Goal: Task Accomplishment & Management: Manage account settings

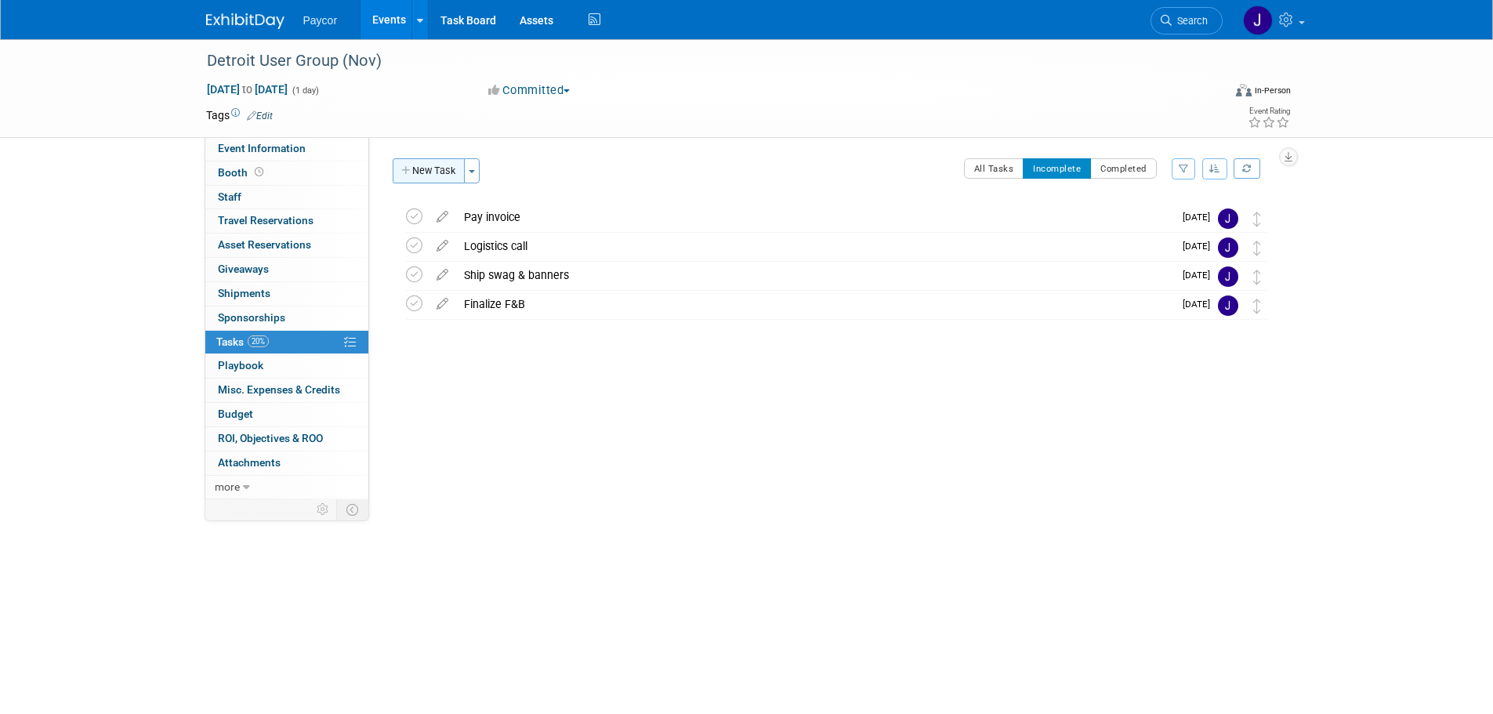
click at [430, 171] on button "New Task" at bounding box center [429, 170] width 72 height 25
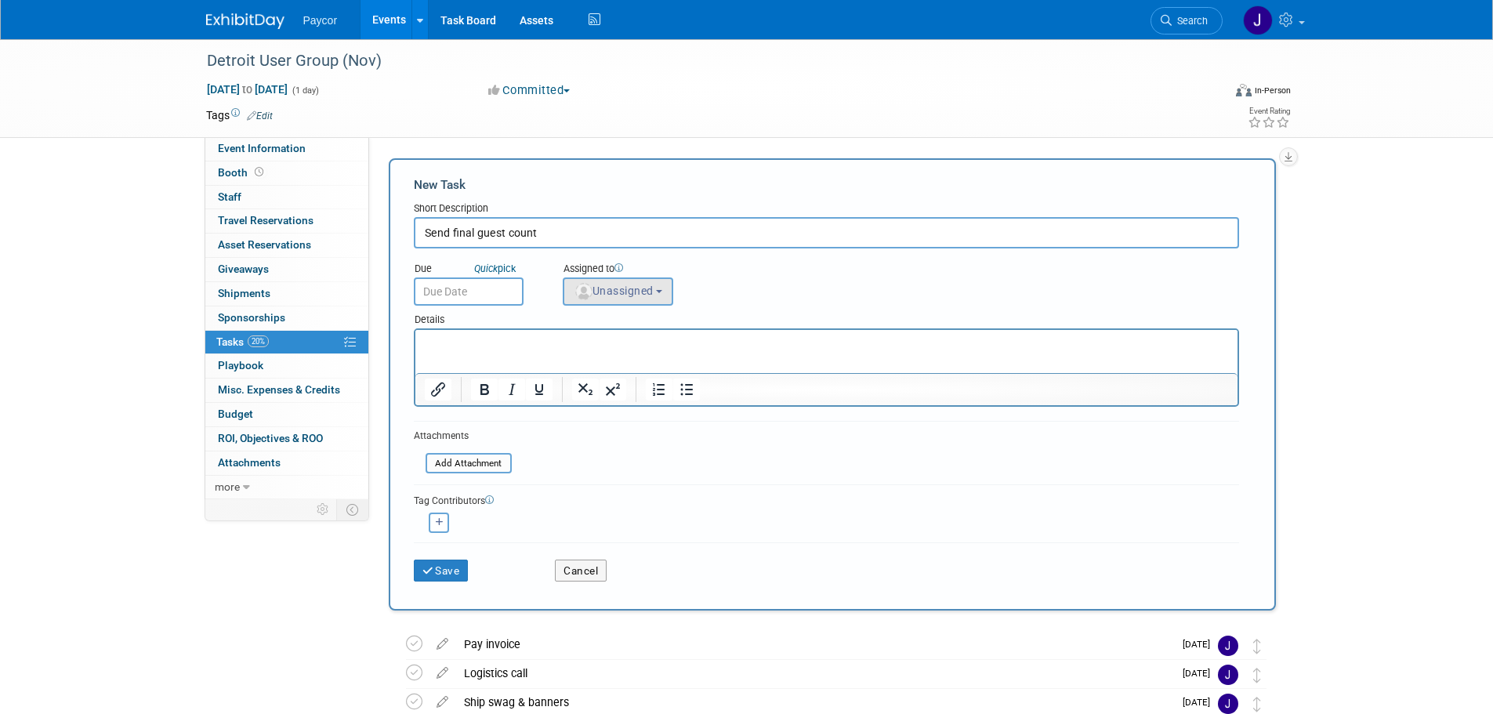
type input "Send final guest count"
click at [612, 291] on span "Unassigned" at bounding box center [614, 290] width 80 height 13
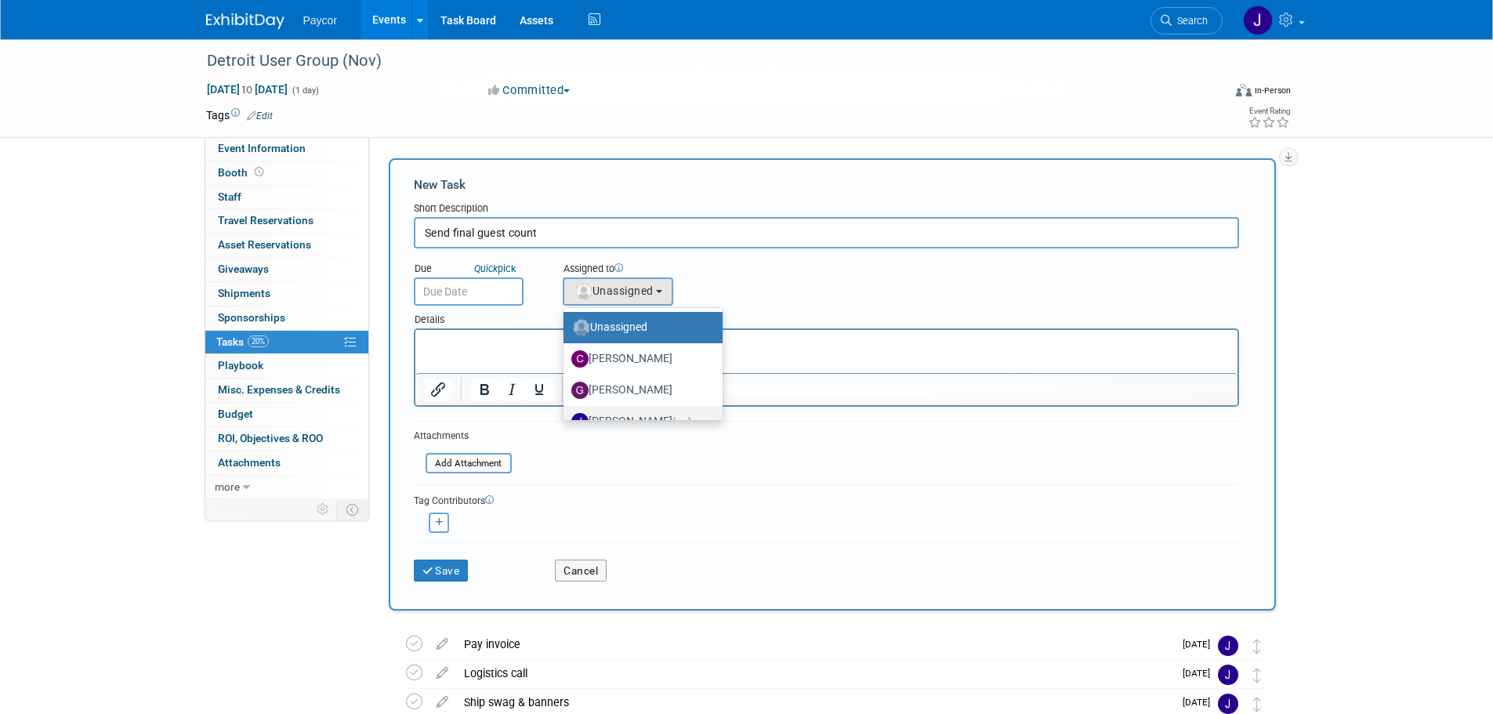
click at [677, 417] on span "(me)" at bounding box center [681, 421] width 19 height 11
click at [566, 417] on input "[PERSON_NAME] (me)" at bounding box center [561, 419] width 10 height 10
select select "5fa4a4d0-7ecb-44c4-b541-fab562a46234"
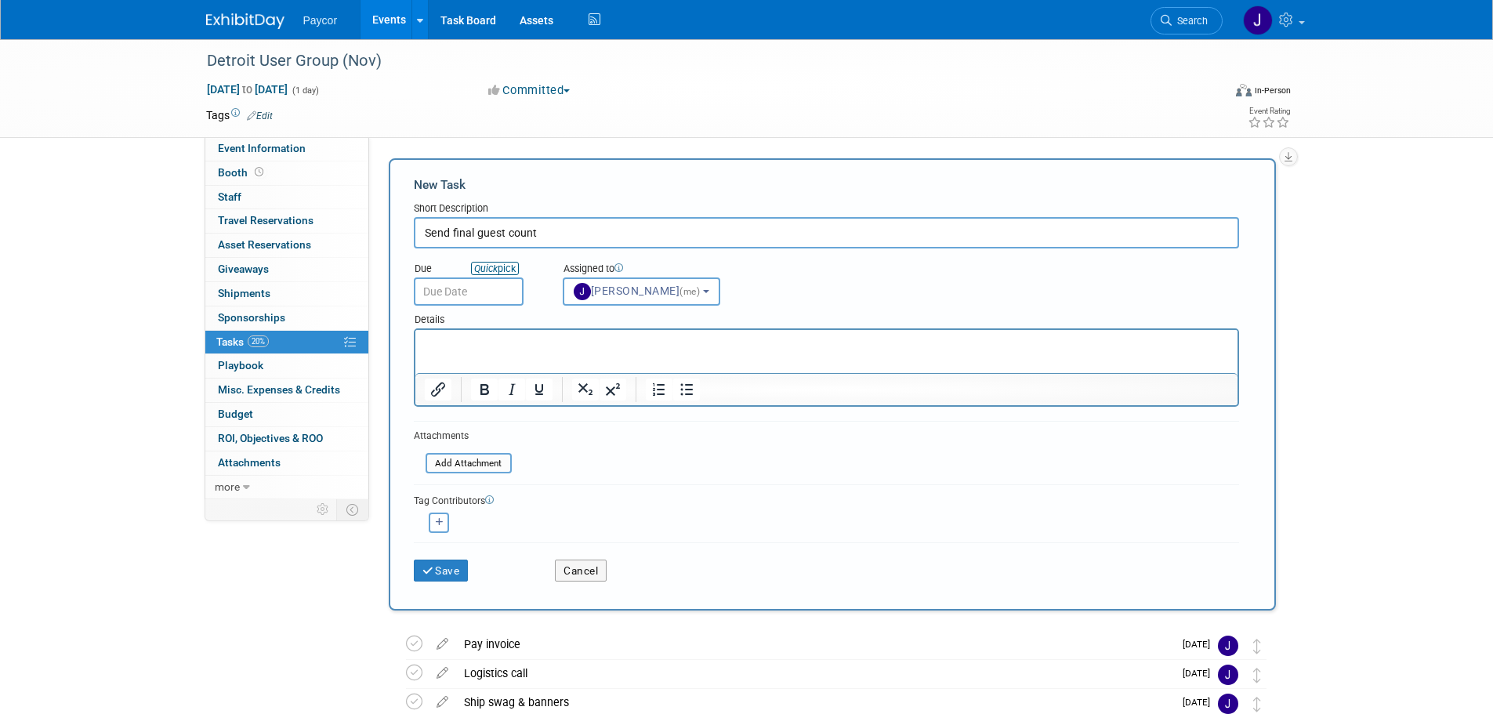
click at [512, 268] on link "Quick pick" at bounding box center [495, 268] width 48 height 13
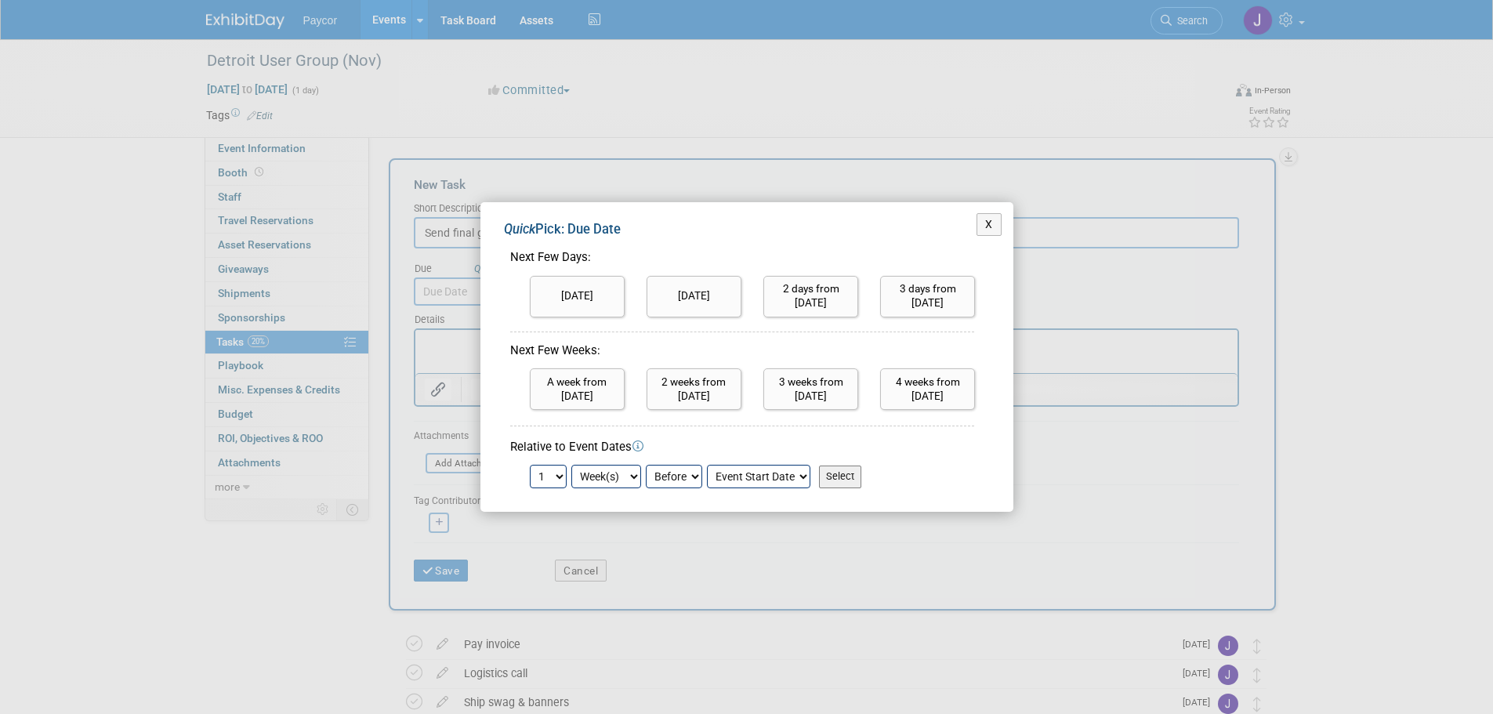
click at [547, 478] on select "1 2 3 4 5 6 7 8 9 10 11 12 13 14 15 16 17 18 19 20 21 22 23 24" at bounding box center [548, 477] width 37 height 24
select select "10"
click at [530, 465] on select "1 2 3 4 5 6 7 8 9 10 11 12 13 14 15 16 17 18 19 20 21 22 23 24" at bounding box center [548, 477] width 37 height 24
click at [632, 470] on select "Day(s) Week(s) Month(s)" at bounding box center [606, 477] width 70 height 24
select select "day"
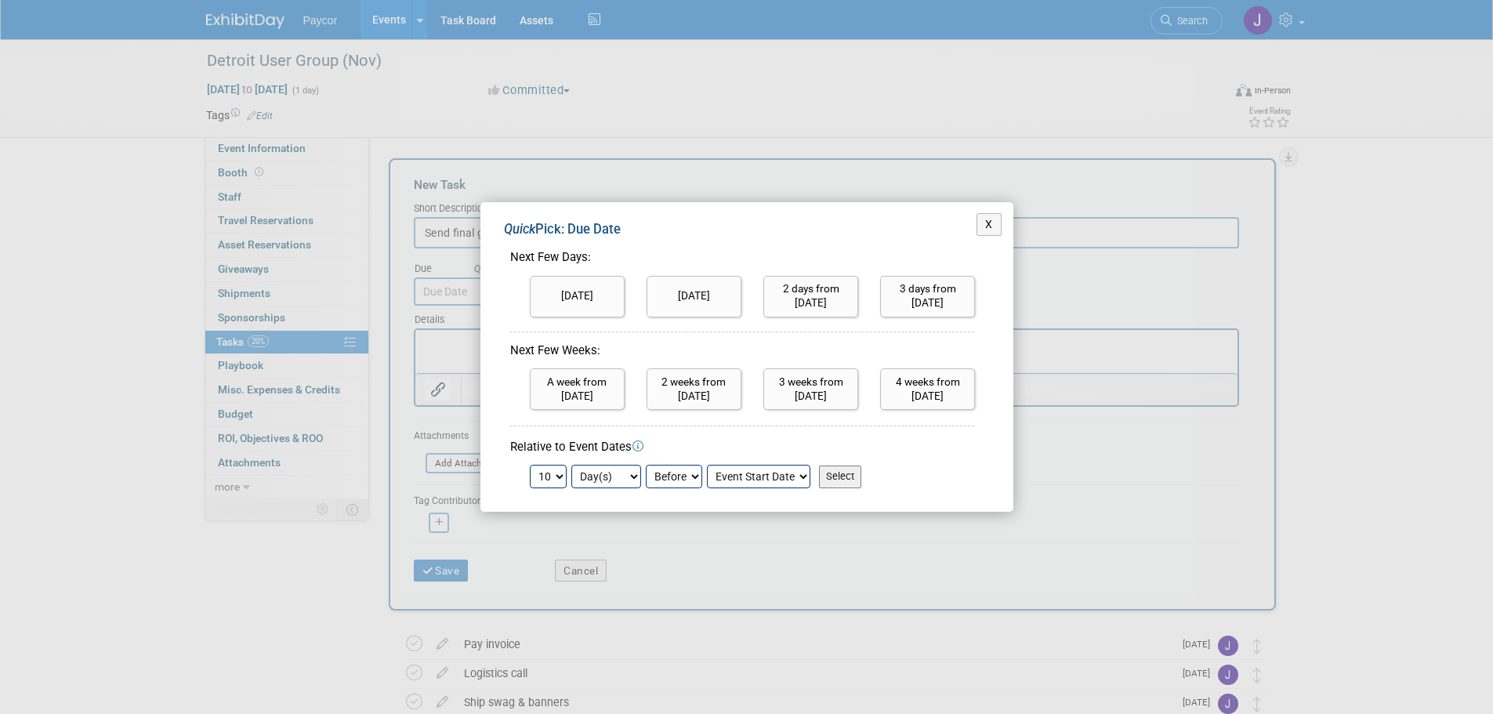
click at [571, 465] on select "Day(s) Week(s) Month(s)" at bounding box center [606, 477] width 70 height 24
click at [852, 476] on input "Select" at bounding box center [840, 476] width 42 height 22
type input "[DATE]"
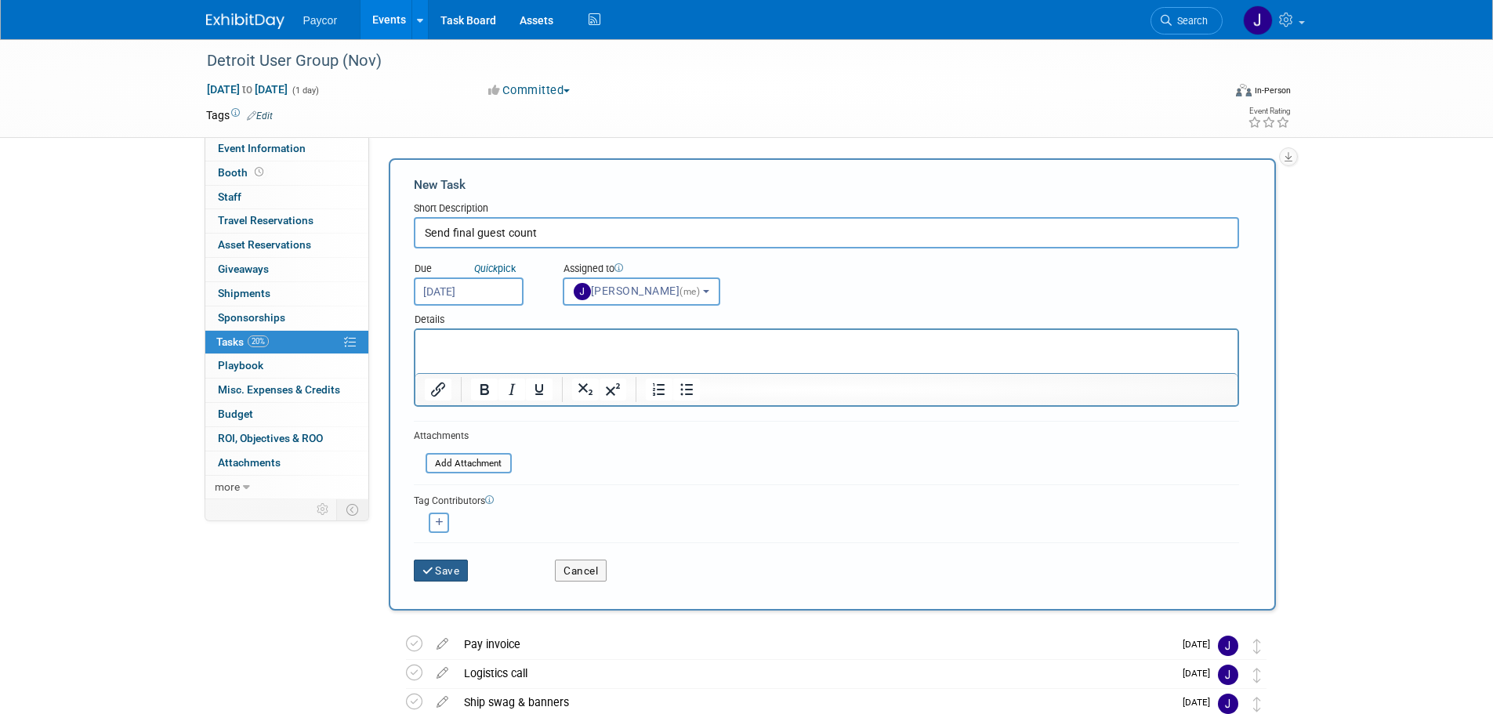
click at [454, 566] on button "Save" at bounding box center [441, 570] width 55 height 22
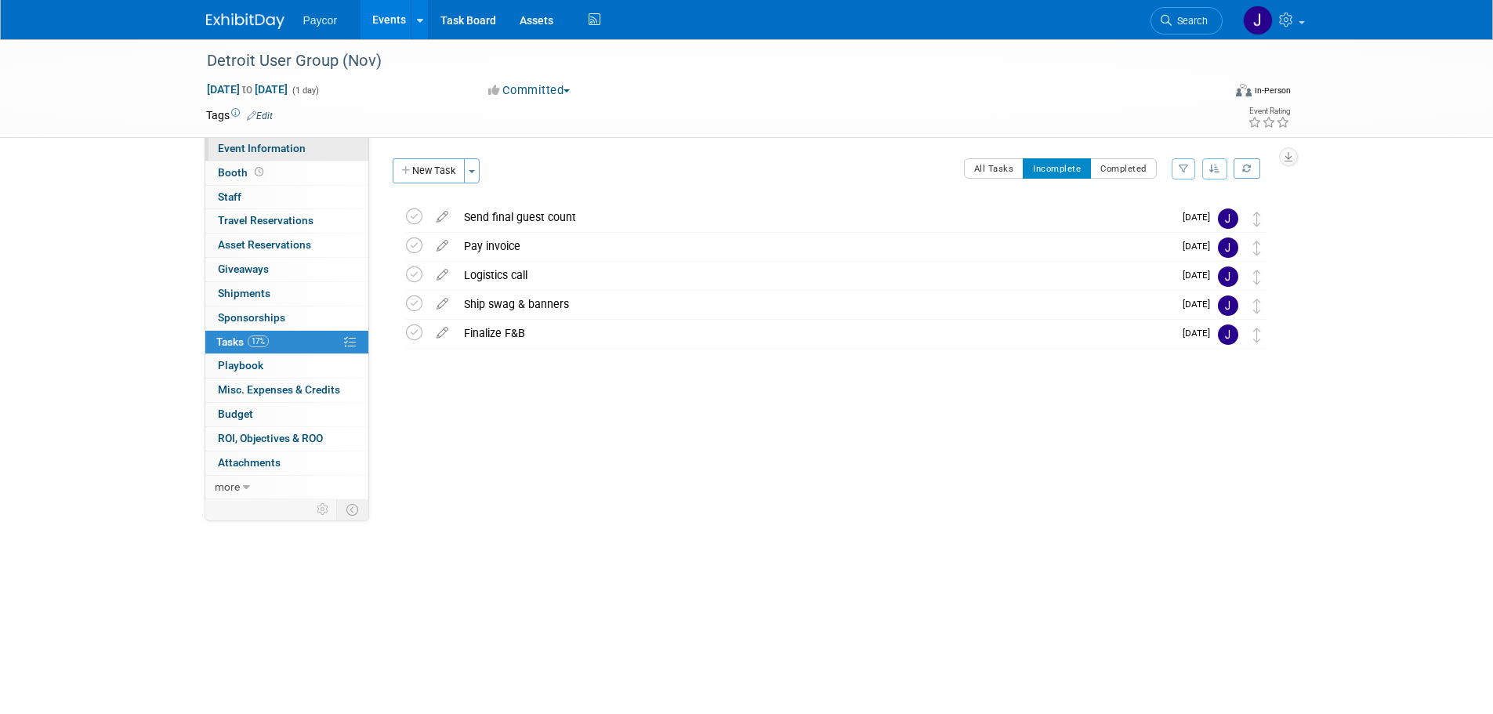
click at [293, 139] on link "Event Information" at bounding box center [286, 149] width 163 height 24
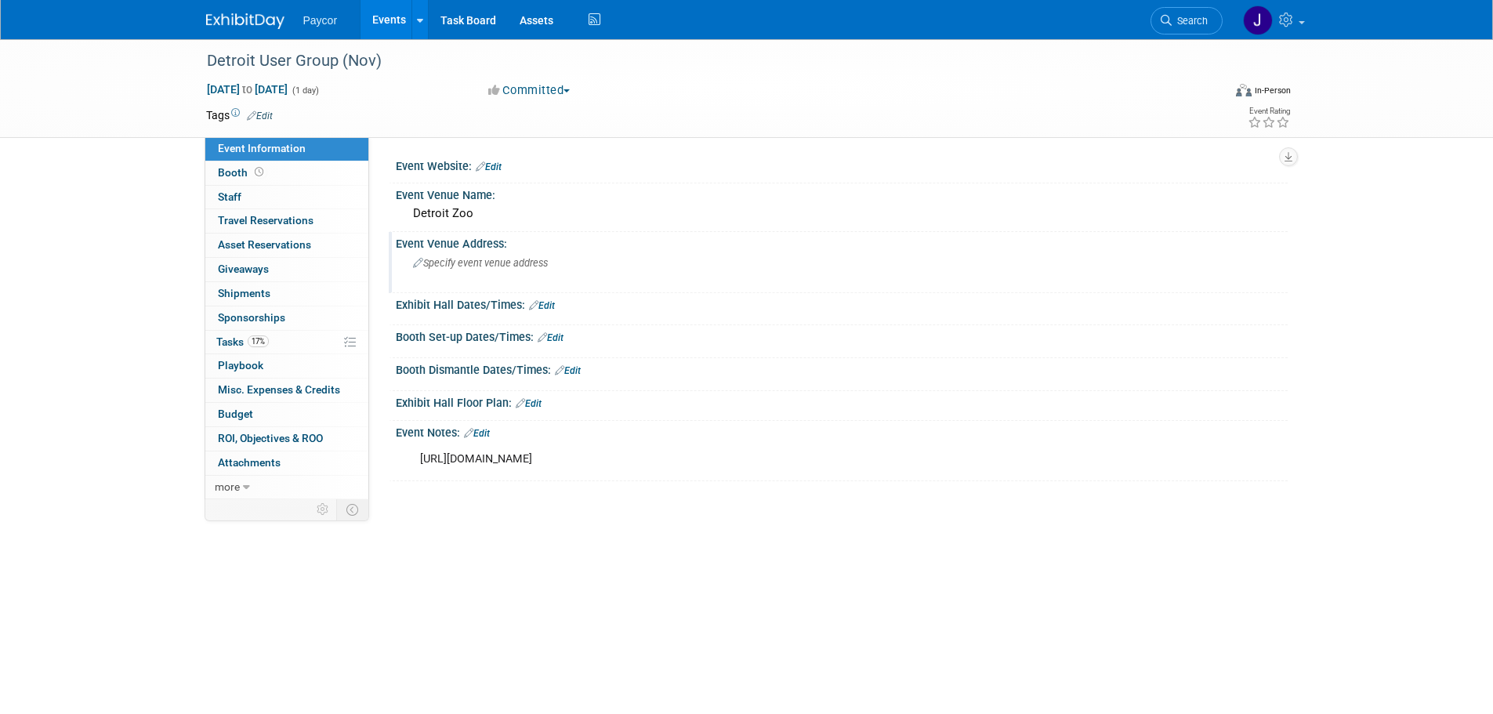
click at [462, 266] on span "Specify event venue address" at bounding box center [480, 263] width 135 height 12
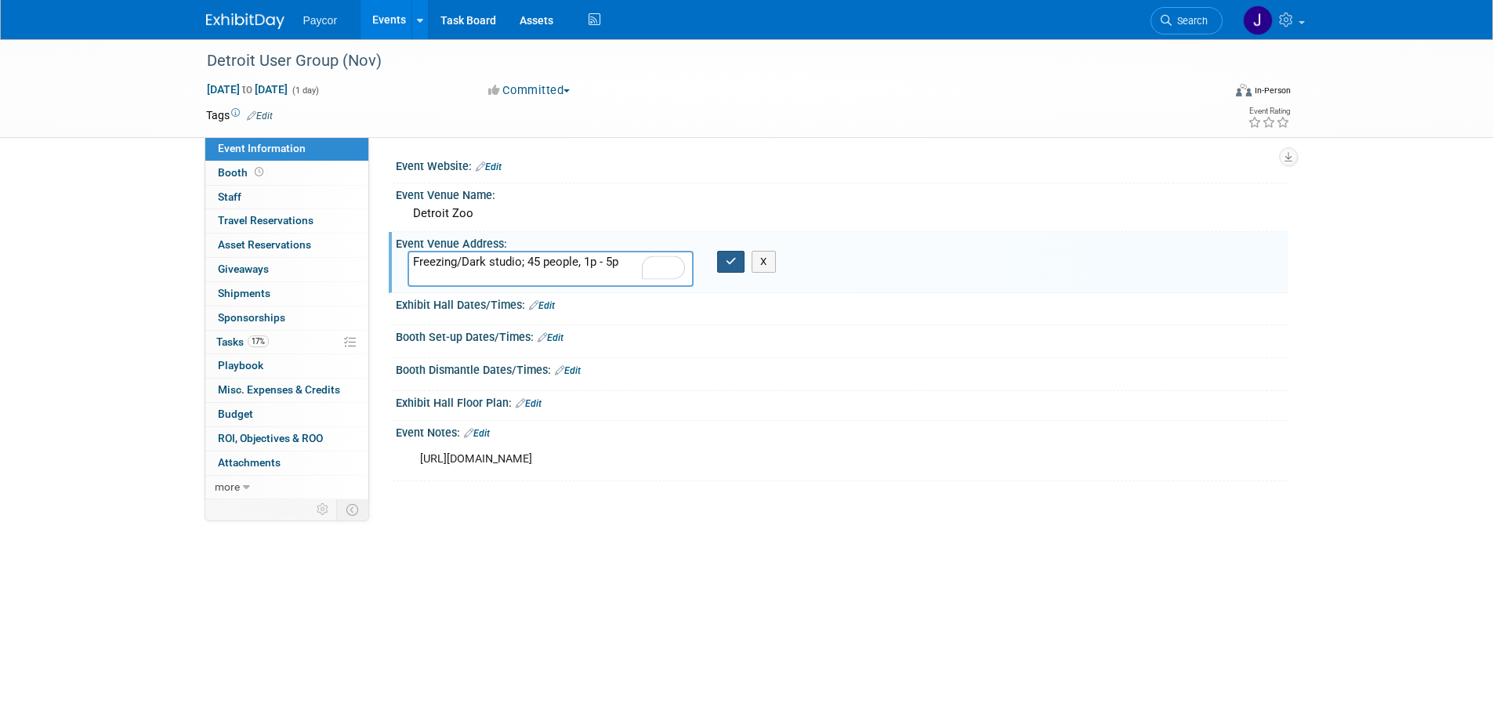
type textarea "Freezing/Dark studio; 45 people, 1p - 5p"
click at [733, 262] on icon "button" at bounding box center [731, 261] width 11 height 10
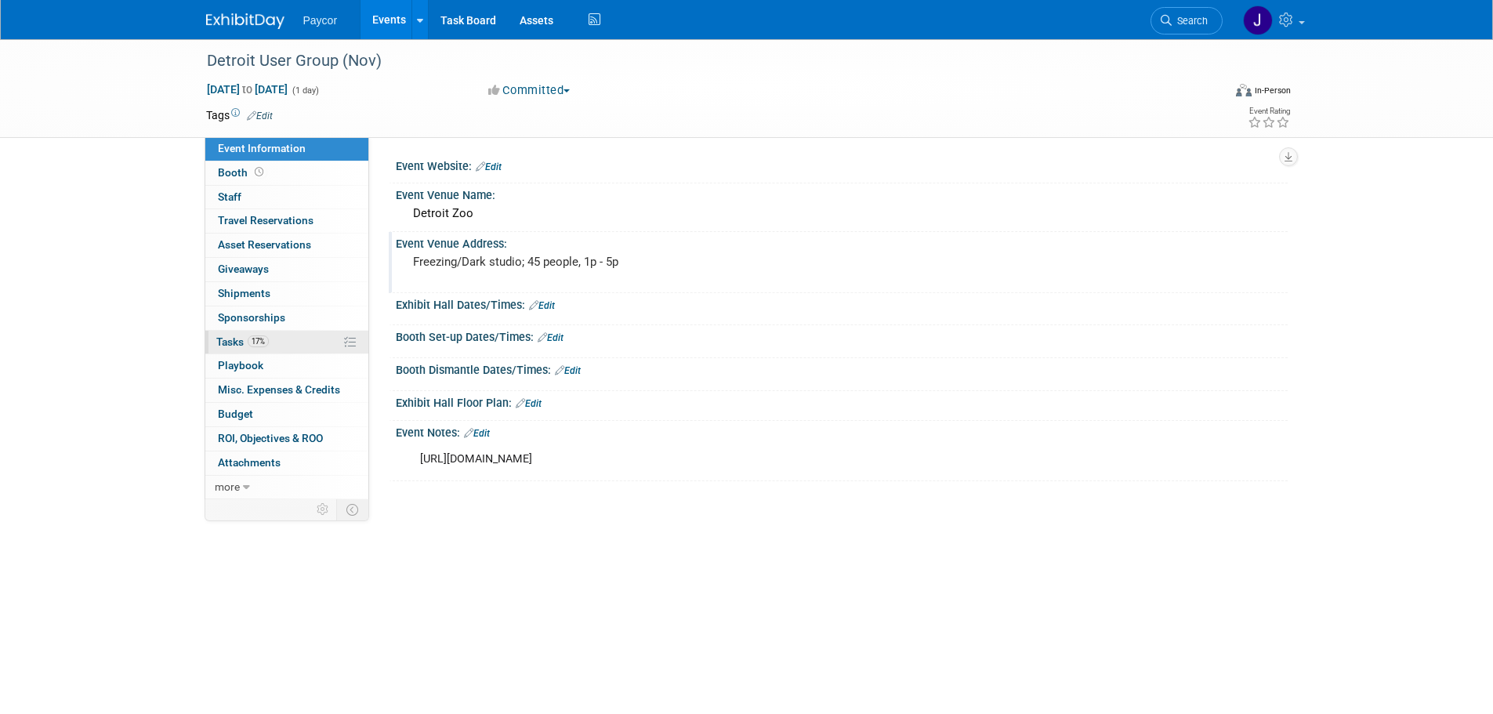
click at [287, 342] on link "17% Tasks 17%" at bounding box center [286, 343] width 163 height 24
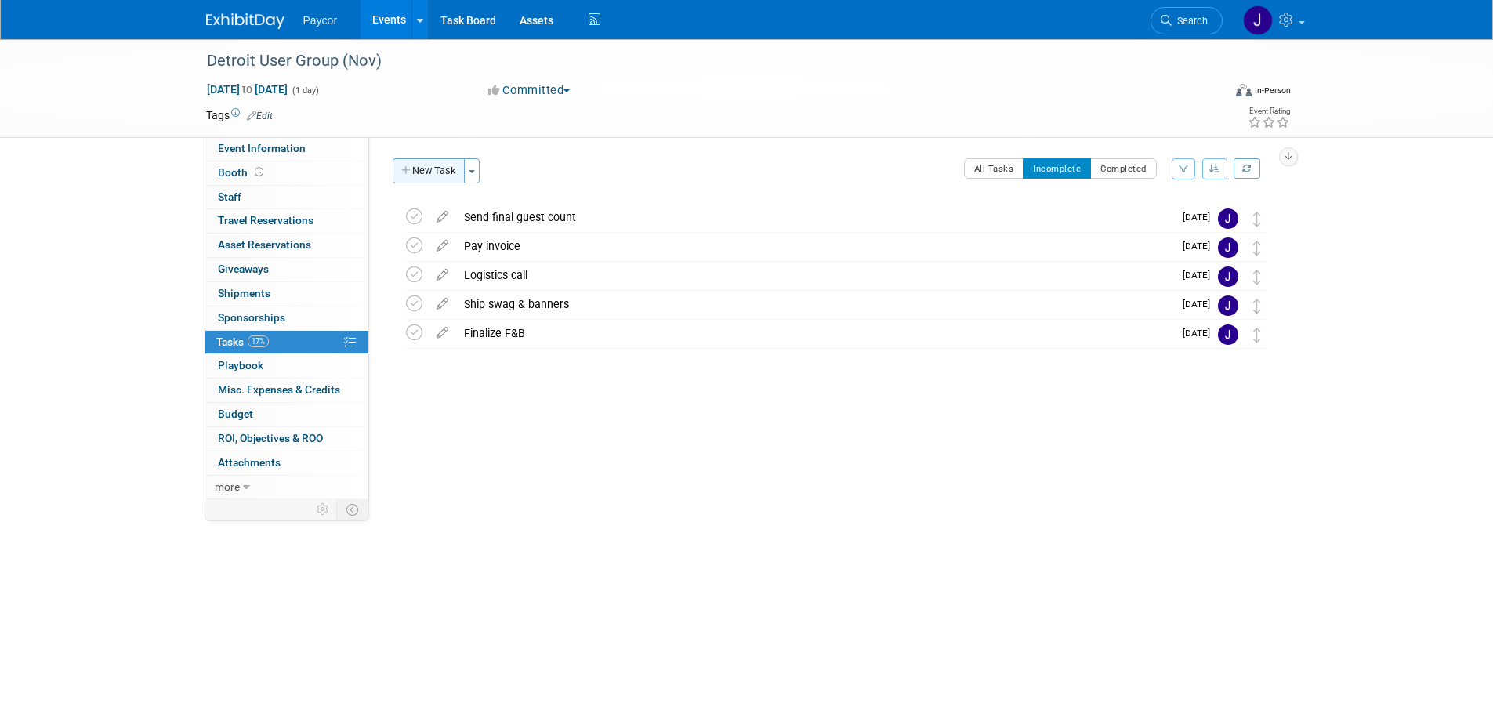
click at [435, 171] on button "New Task" at bounding box center [429, 170] width 72 height 25
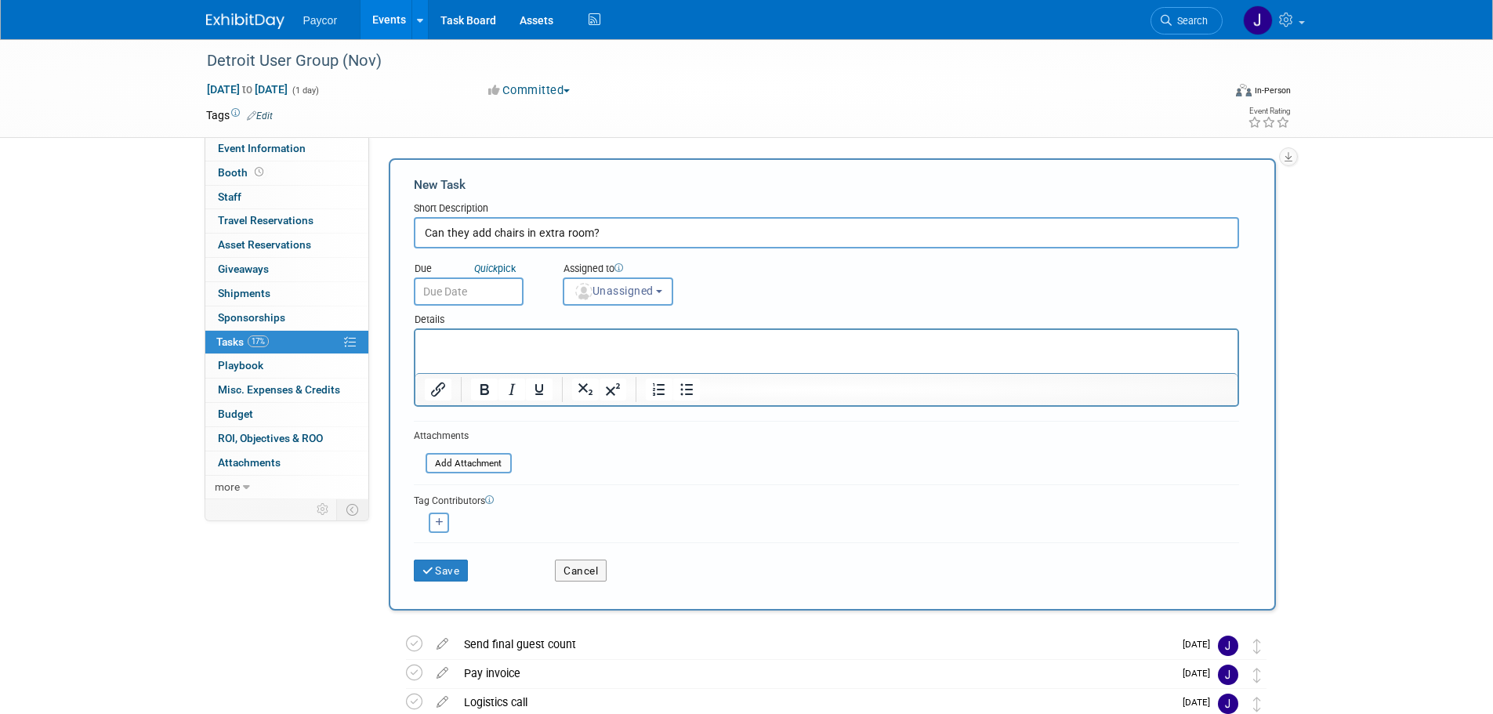
drag, startPoint x: 535, startPoint y: 232, endPoint x: 559, endPoint y: 232, distance: 23.5
click at [559, 232] on input "Can they add chairs in extra room?" at bounding box center [826, 232] width 825 height 31
type input "Can they add chairs in hallway for 1v1"
click at [498, 284] on input "text" at bounding box center [469, 291] width 110 height 28
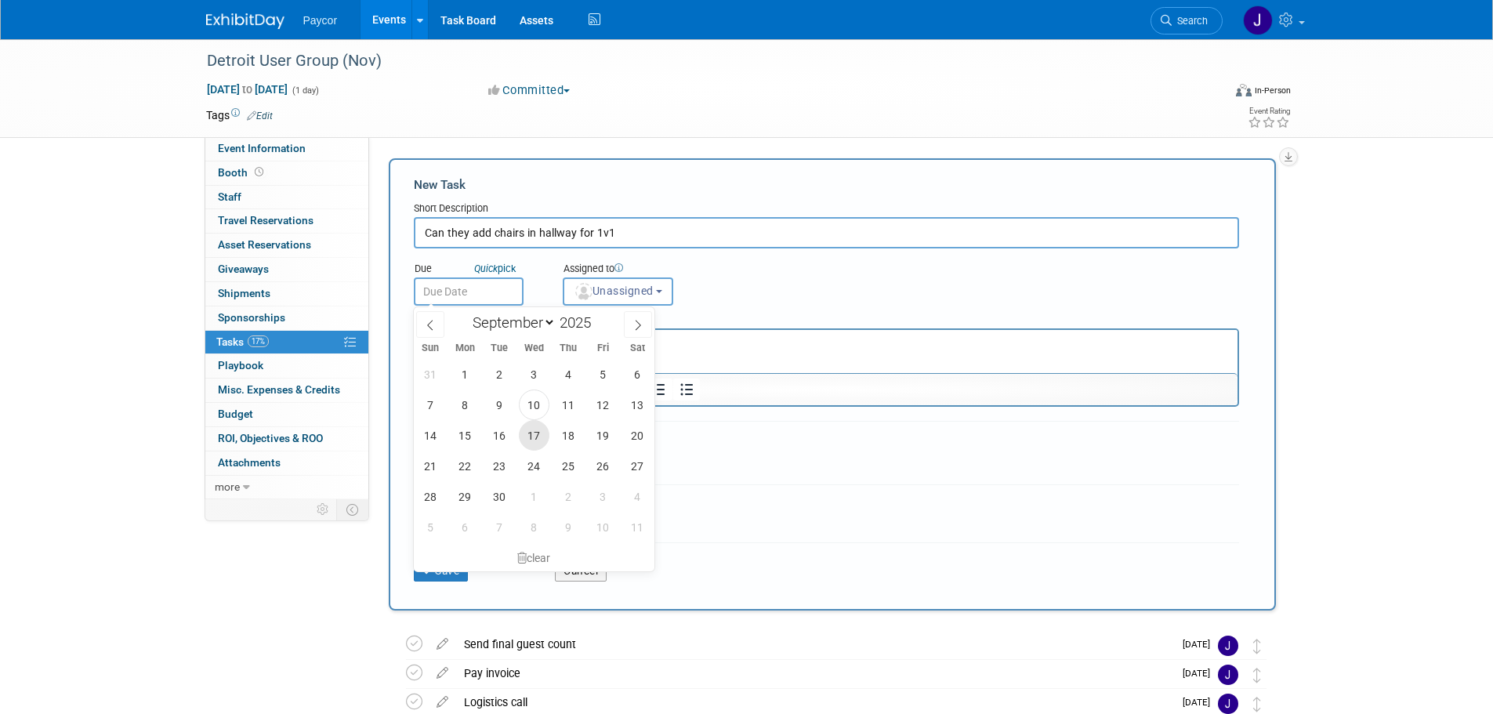
click at [534, 443] on span "17" at bounding box center [534, 435] width 31 height 31
type input "[DATE]"
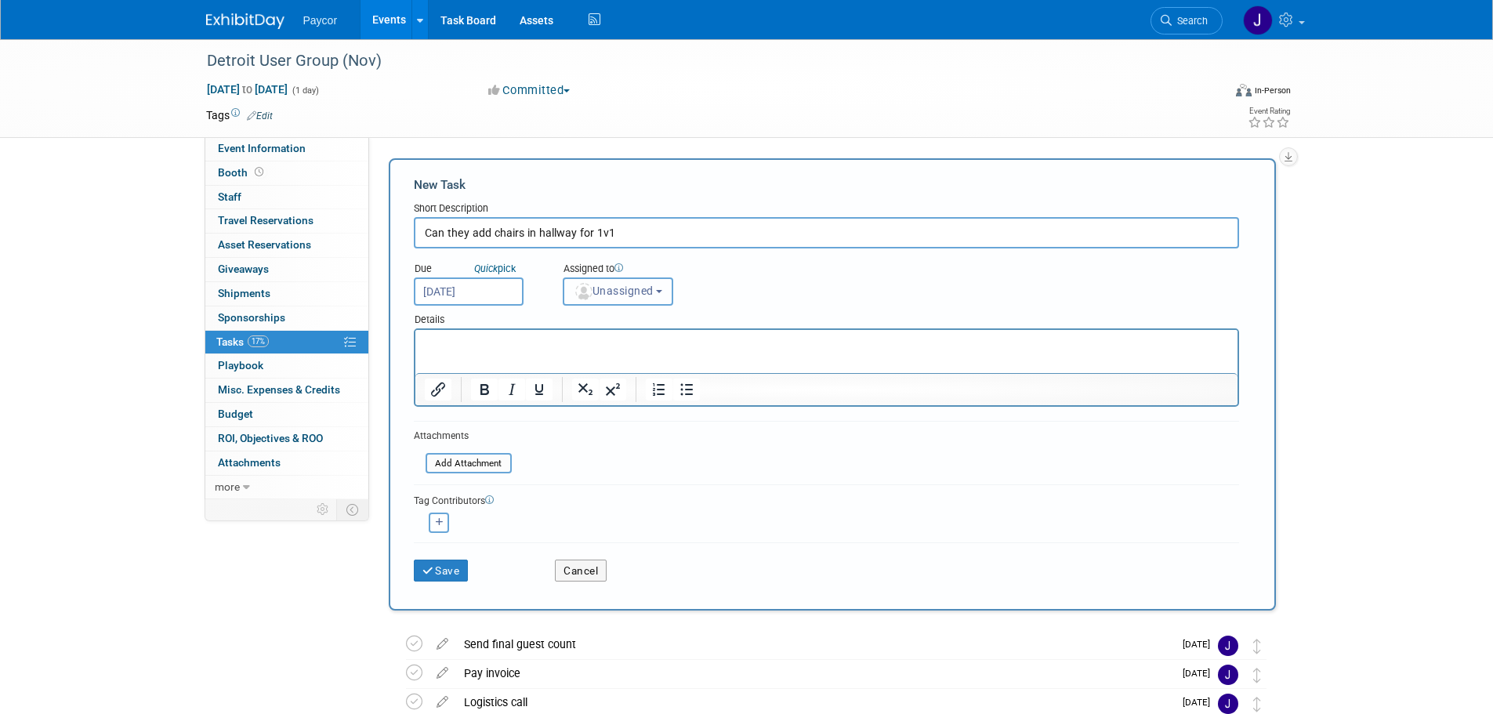
click at [632, 299] on button "Unassigned" at bounding box center [618, 291] width 111 height 28
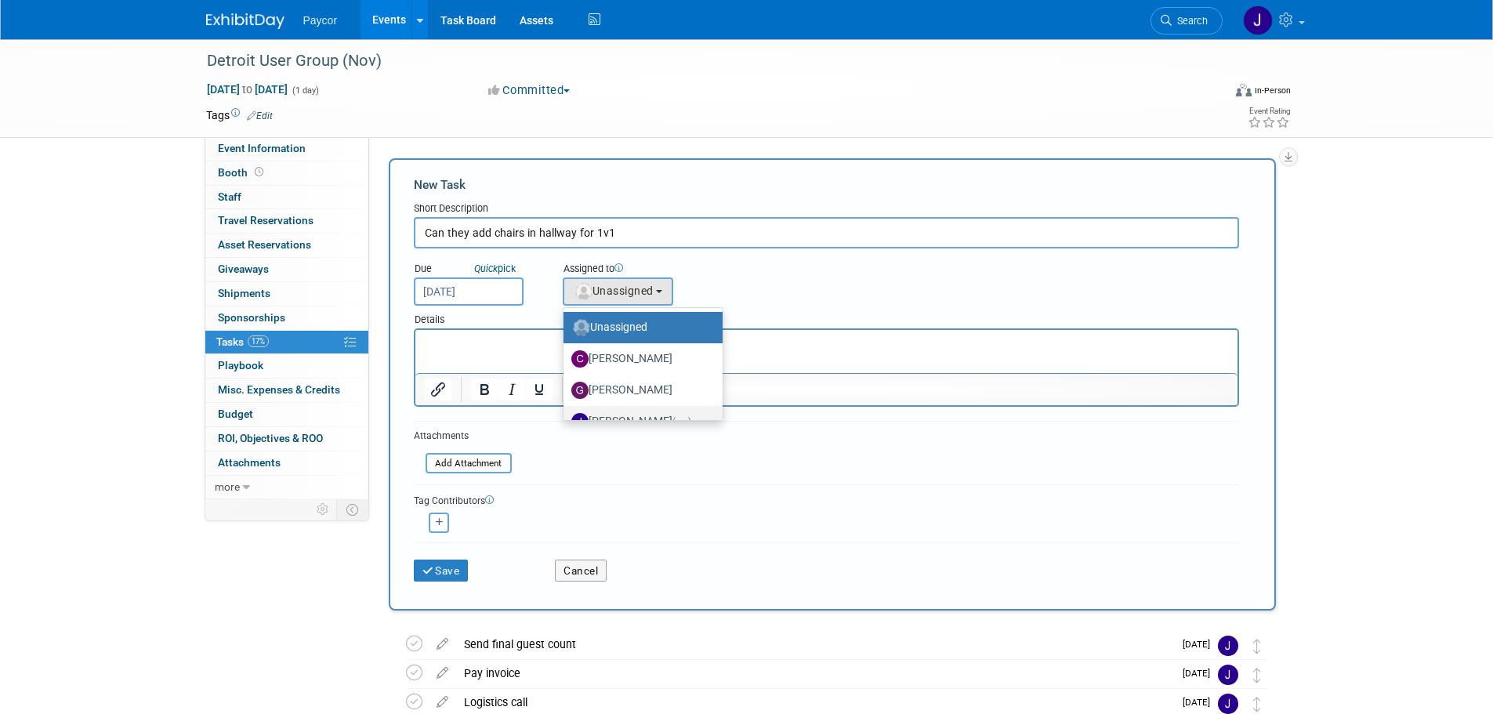
click at [632, 412] on label "[PERSON_NAME] (me)" at bounding box center [639, 421] width 136 height 25
click at [566, 414] on input "[PERSON_NAME] (me)" at bounding box center [561, 419] width 10 height 10
select select "5fa4a4d0-7ecb-44c4-b541-fab562a46234"
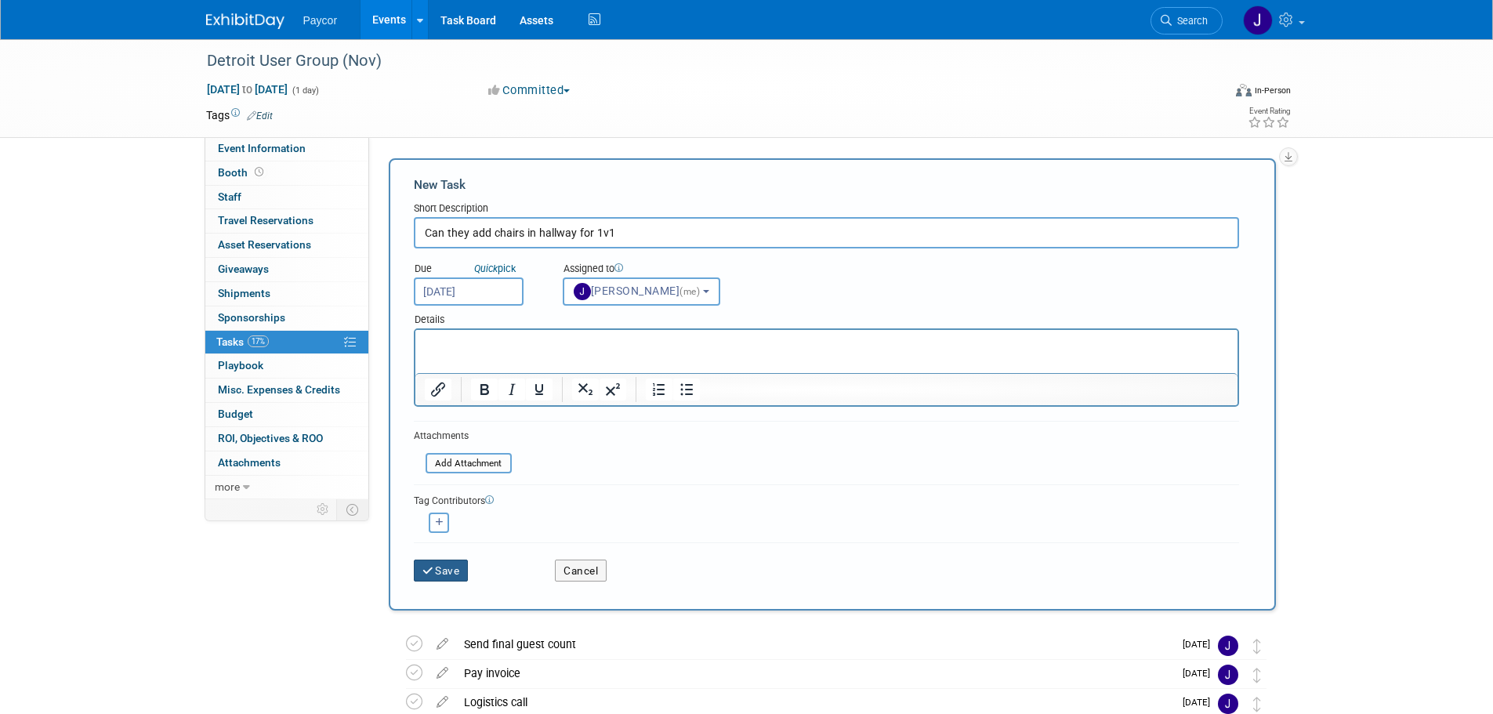
click at [458, 571] on button "Save" at bounding box center [441, 570] width 55 height 22
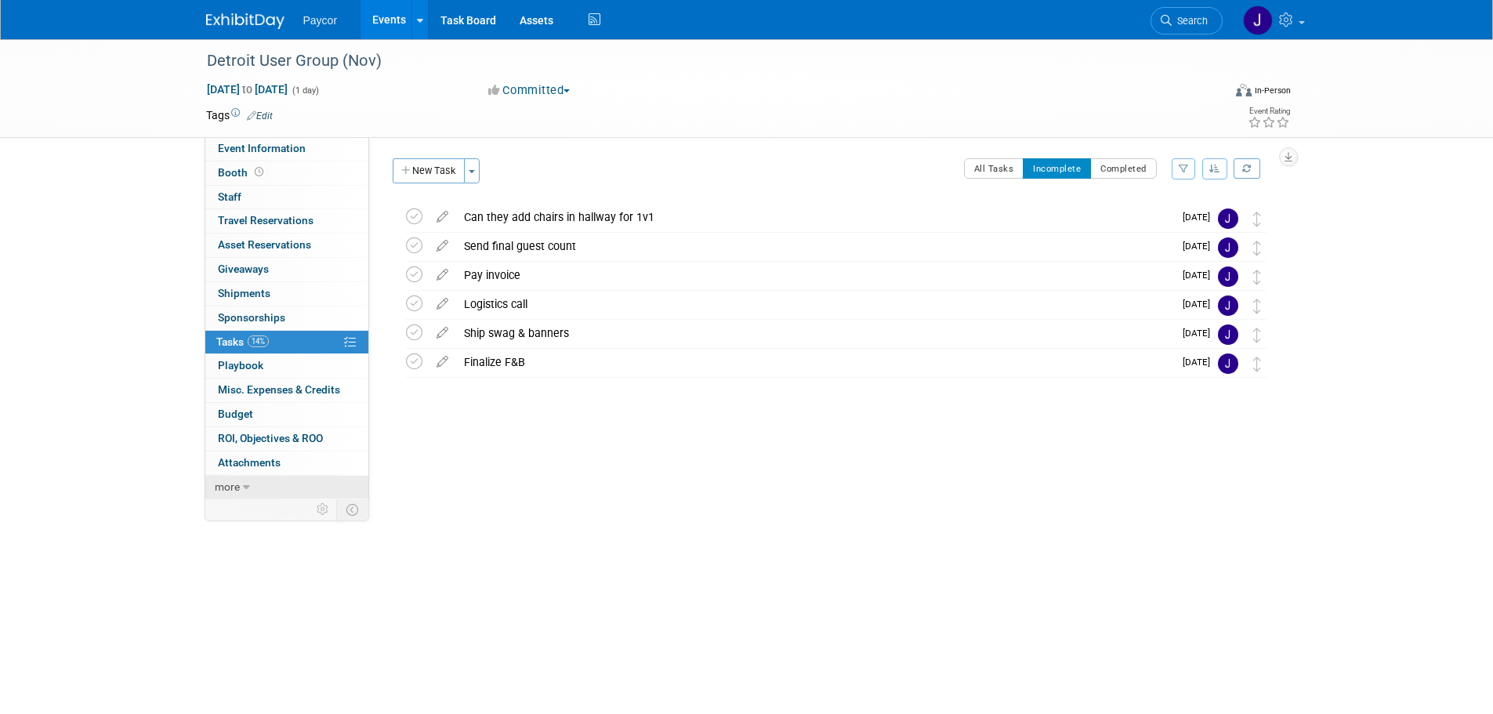
click at [277, 487] on link "more" at bounding box center [286, 488] width 163 height 24
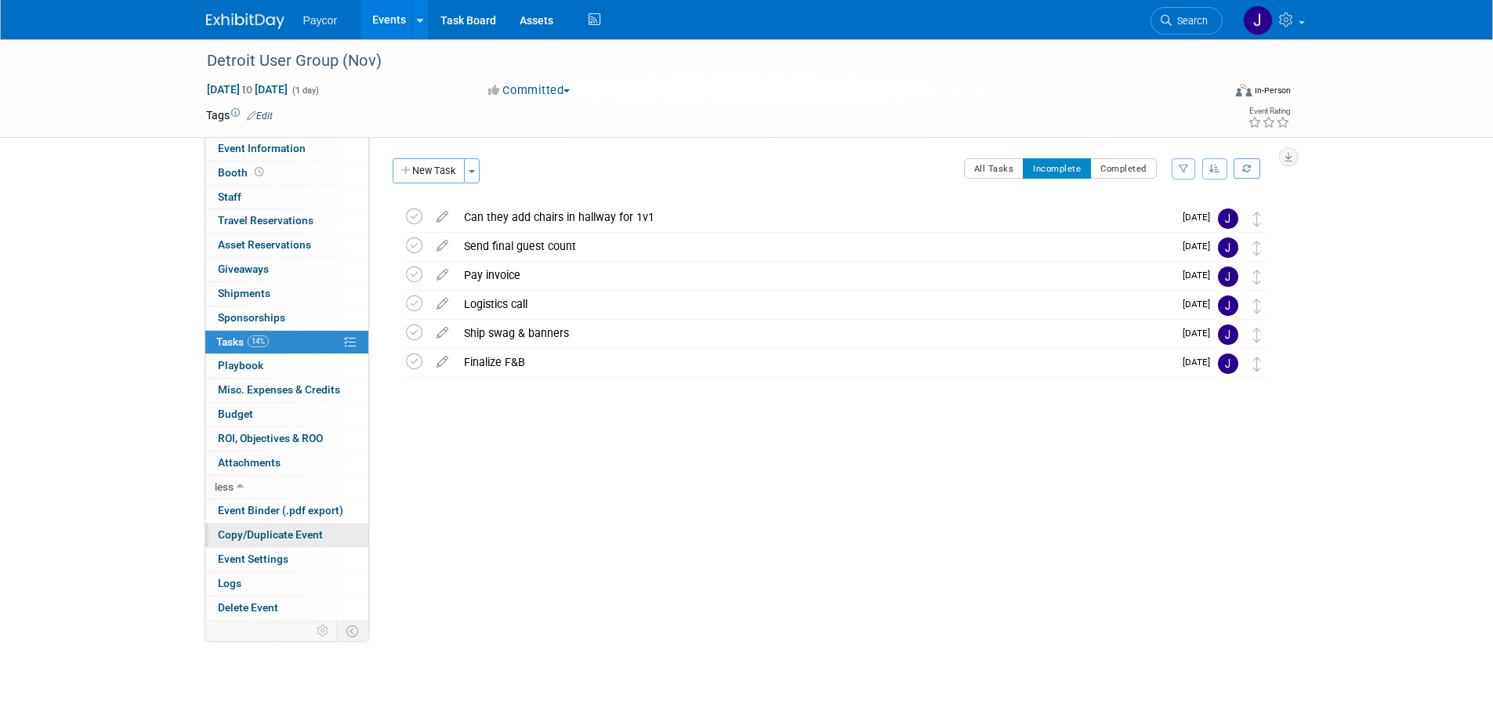
click at [302, 530] on span "Copy/Duplicate Event" at bounding box center [270, 534] width 105 height 13
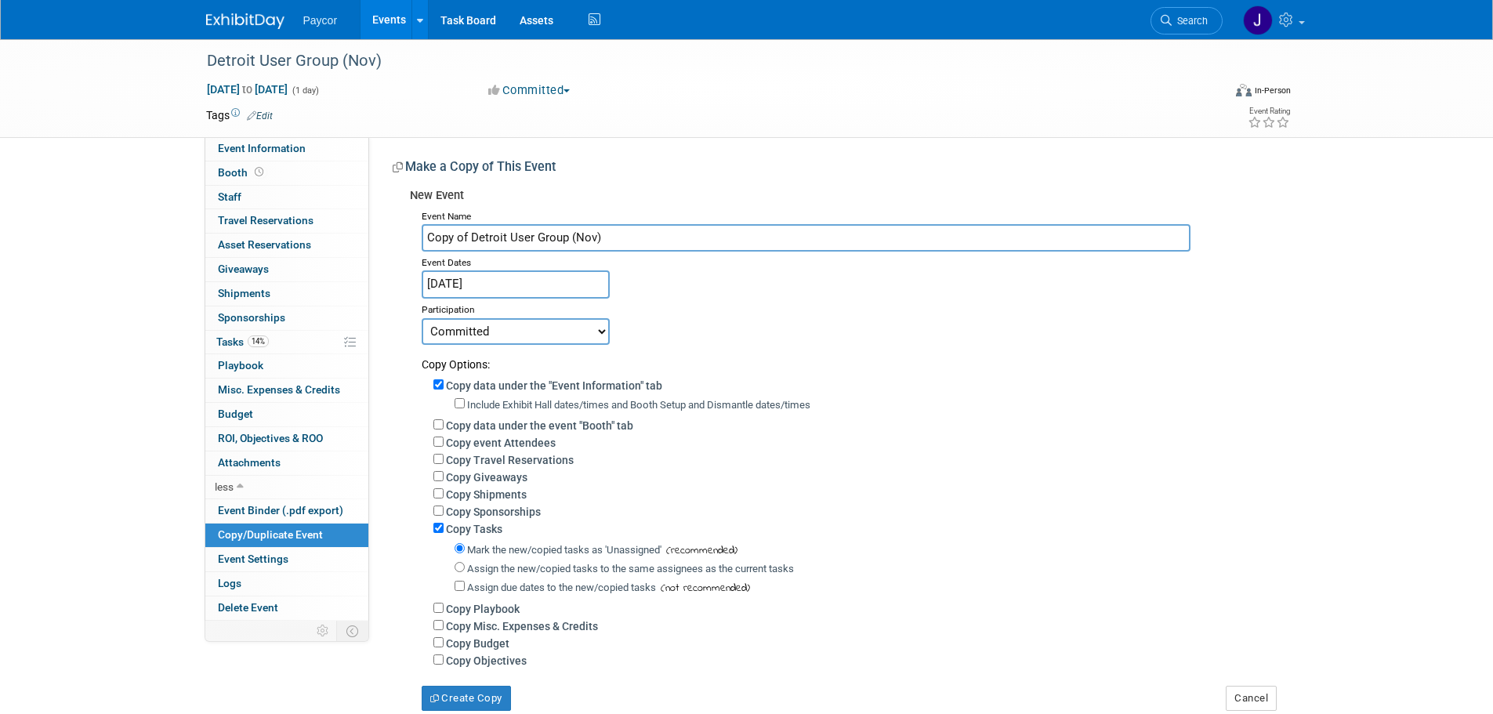
drag, startPoint x: 473, startPoint y: 237, endPoint x: 388, endPoint y: 240, distance: 85.5
click at [388, 240] on div "Event Website: Edit Event Venue Name: Detroit Zoo Event Venue Address: Freezing…" at bounding box center [828, 424] width 918 height 574
type input "LA User Group (Dec)"
click at [453, 284] on input "[DATE]" at bounding box center [516, 283] width 188 height 27
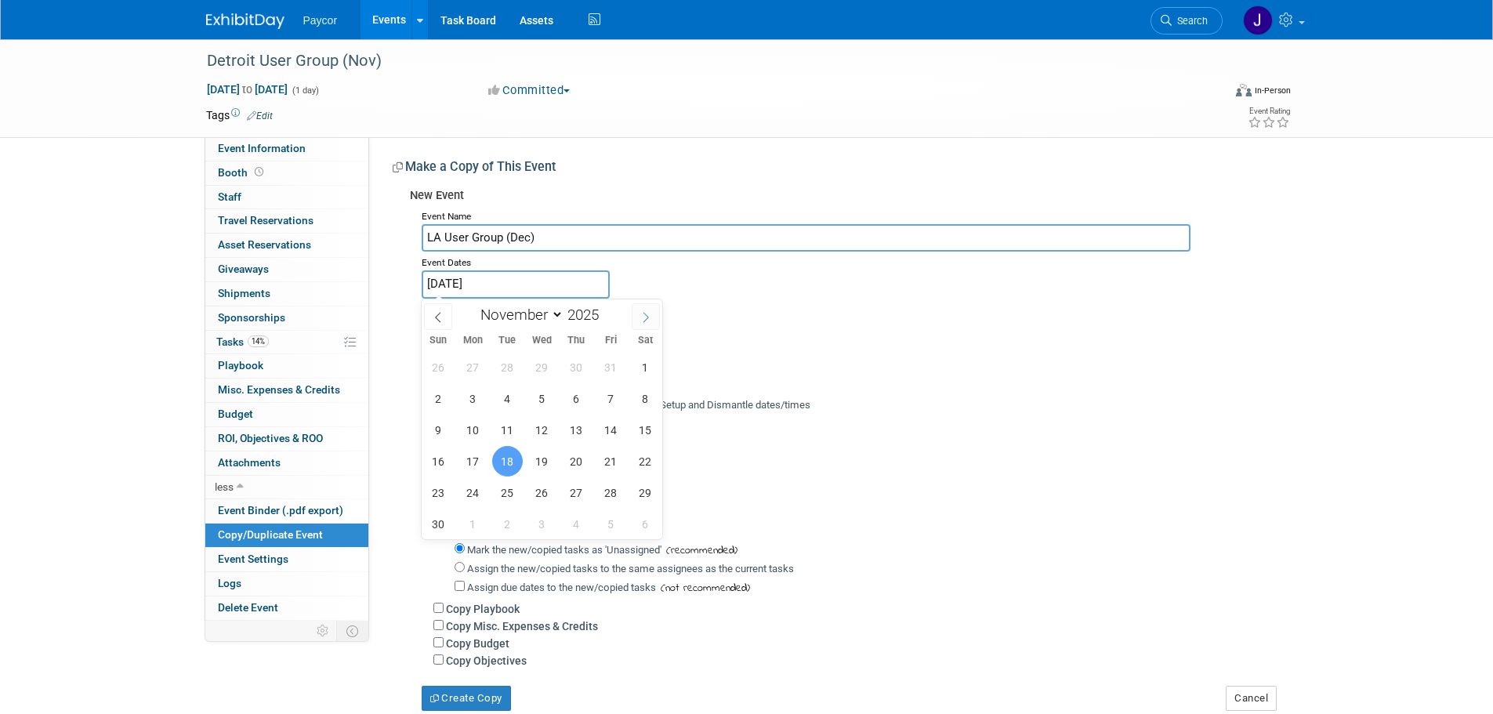
click at [635, 316] on span at bounding box center [646, 316] width 28 height 27
select select "11"
click at [589, 366] on span "4" at bounding box center [576, 367] width 31 height 31
type input "Dec 4, 2025"
click at [582, 362] on span "4" at bounding box center [576, 367] width 31 height 31
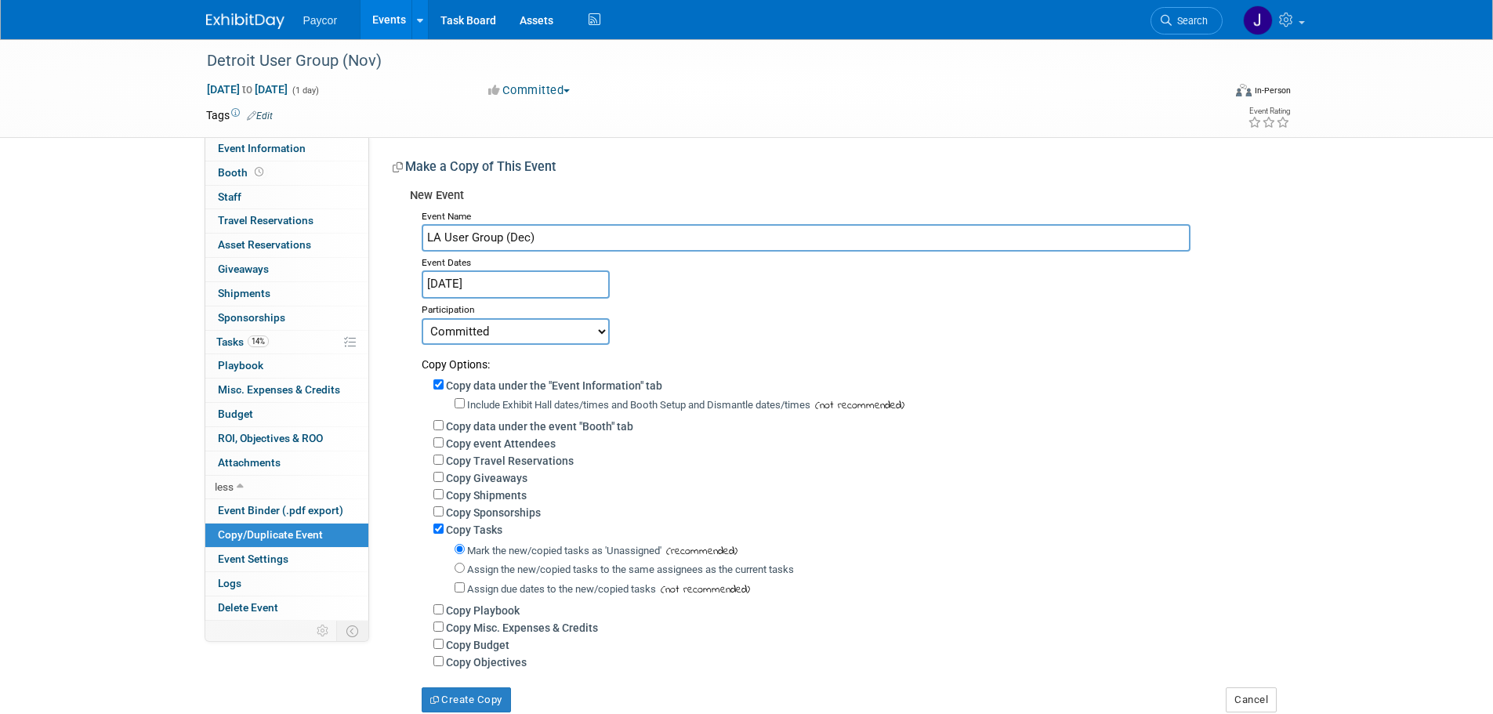
click at [540, 338] on select "Committed Considering Not Going" at bounding box center [516, 331] width 188 height 27
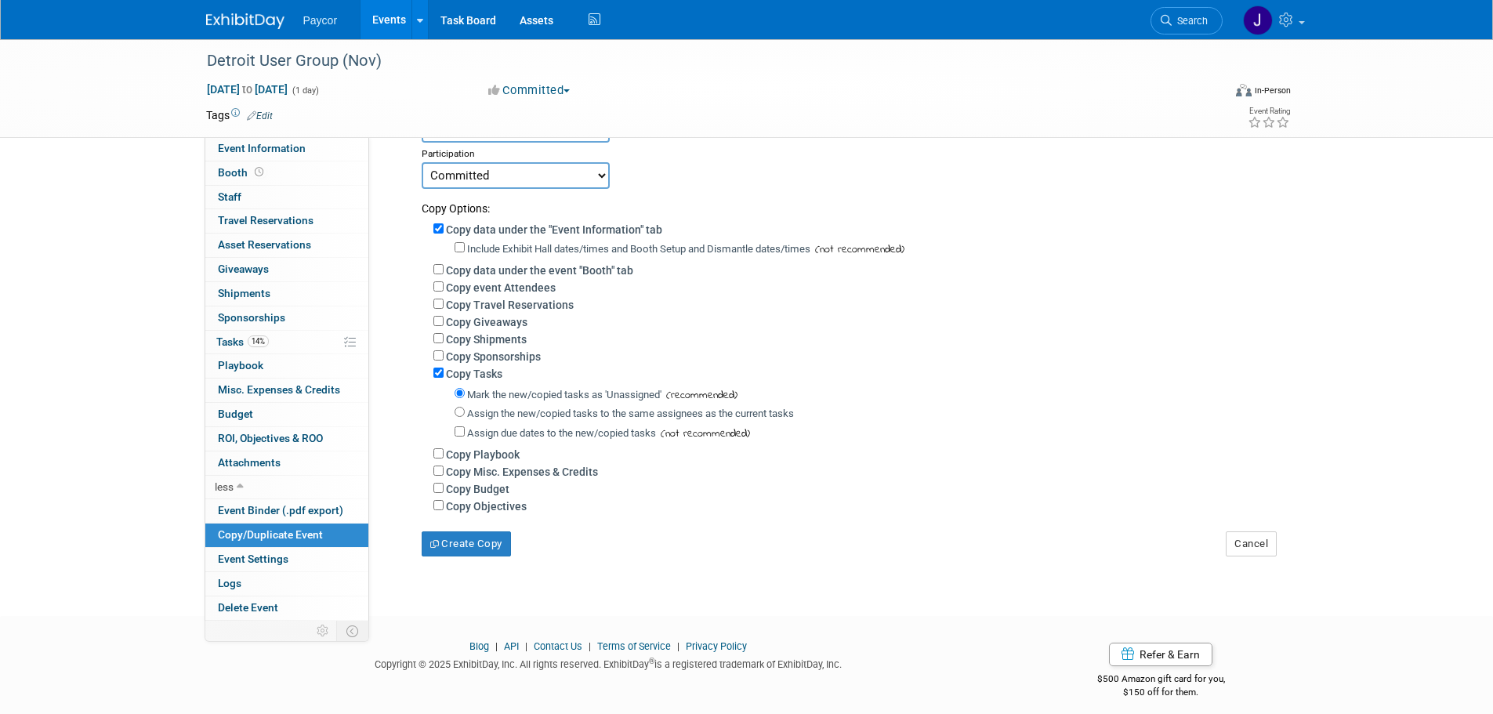
scroll to position [157, 0]
click at [437, 230] on input "Copy data under the "Event Information" tab" at bounding box center [438, 228] width 10 height 10
checkbox input "false"
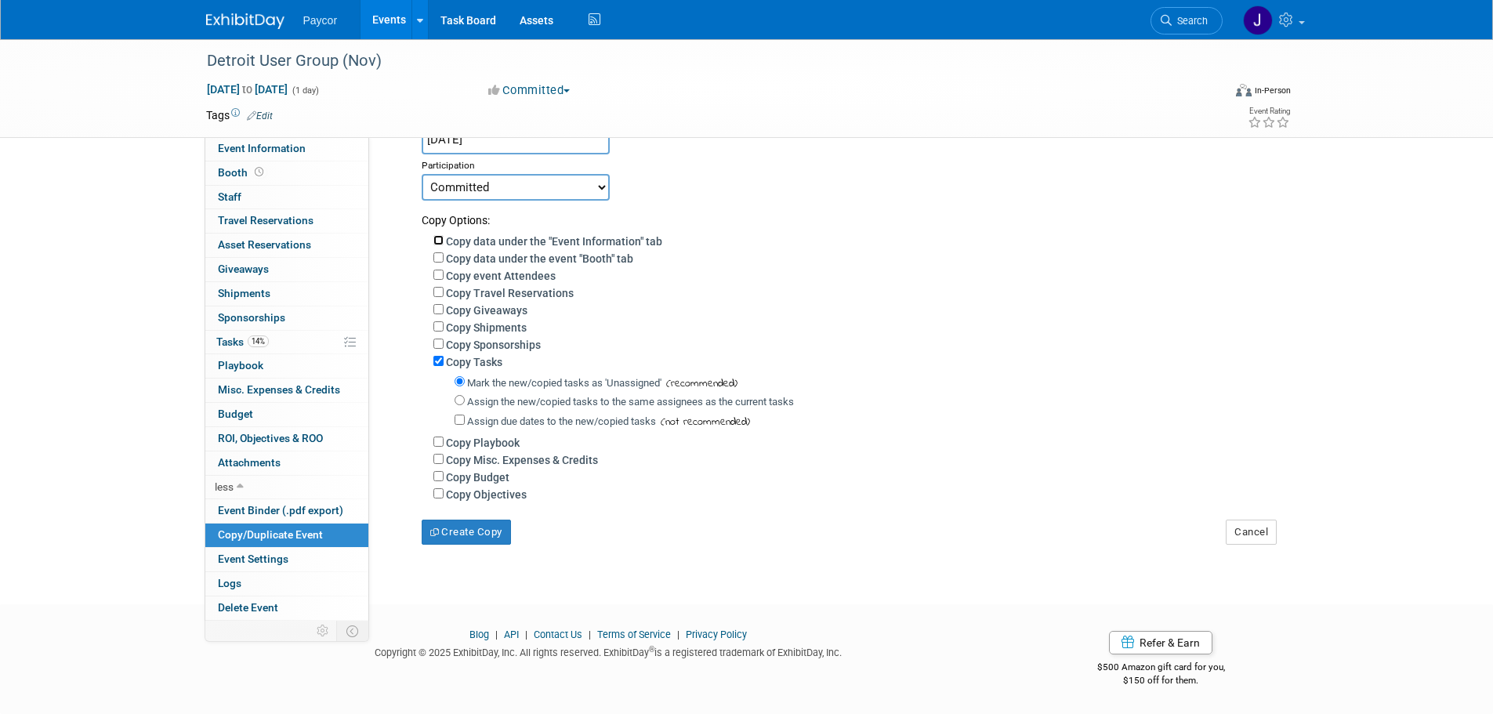
scroll to position [154, 0]
click at [460, 397] on input "Assign the new/copied tasks to the same assignees as the current tasks" at bounding box center [459, 400] width 10 height 10
radio input "true"
click at [458, 417] on input "Assign due dates to the new/copied tasks" at bounding box center [459, 419] width 10 height 10
checkbox input "true"
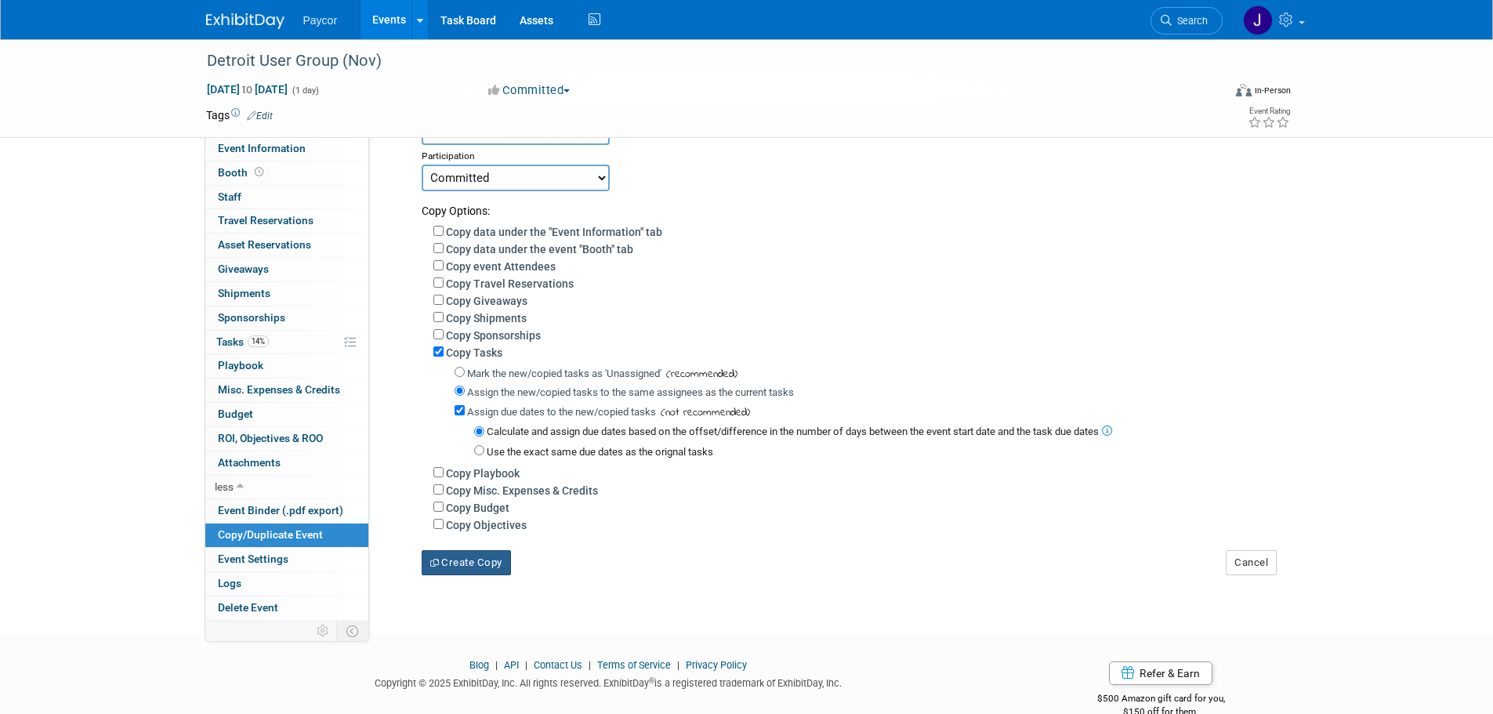
click at [486, 573] on button "Create Copy" at bounding box center [466, 562] width 89 height 25
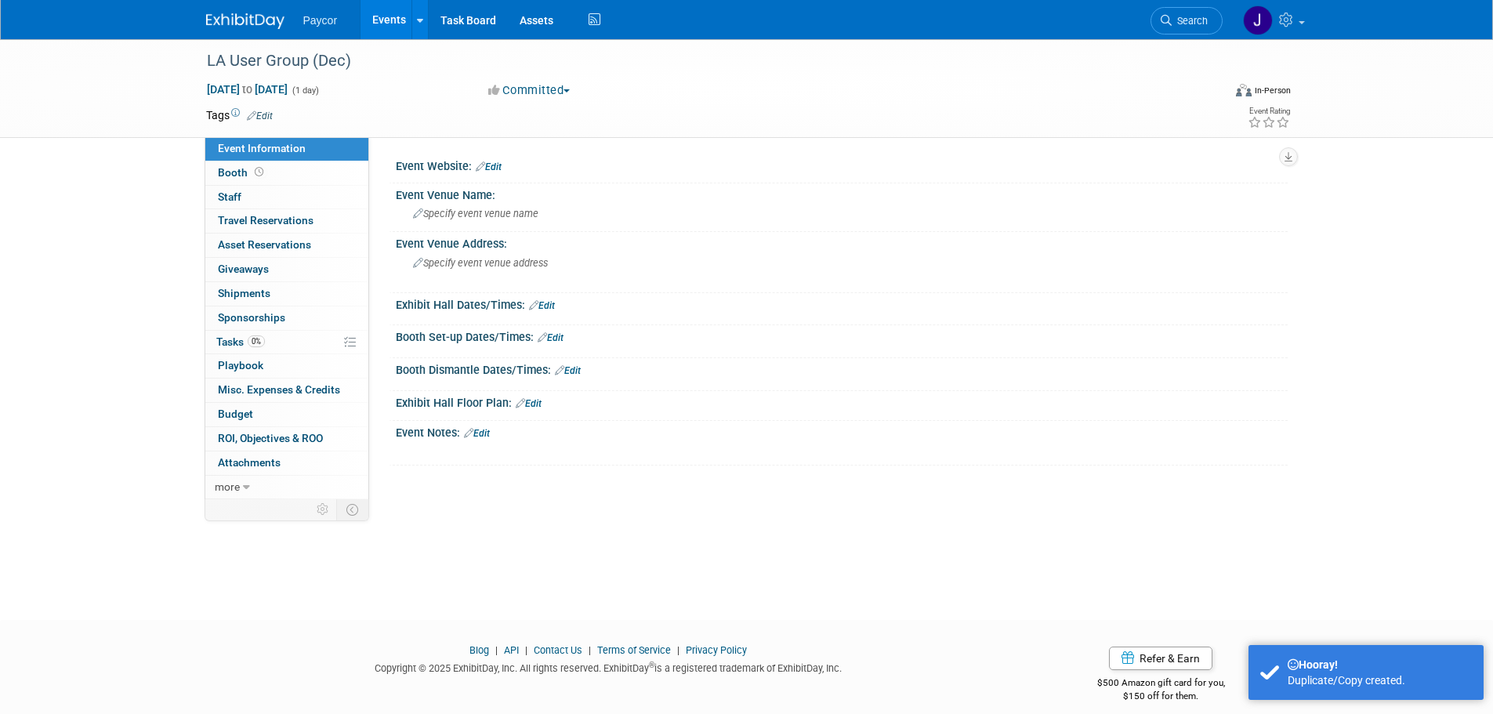
click at [498, 168] on link "Edit" at bounding box center [489, 166] width 26 height 11
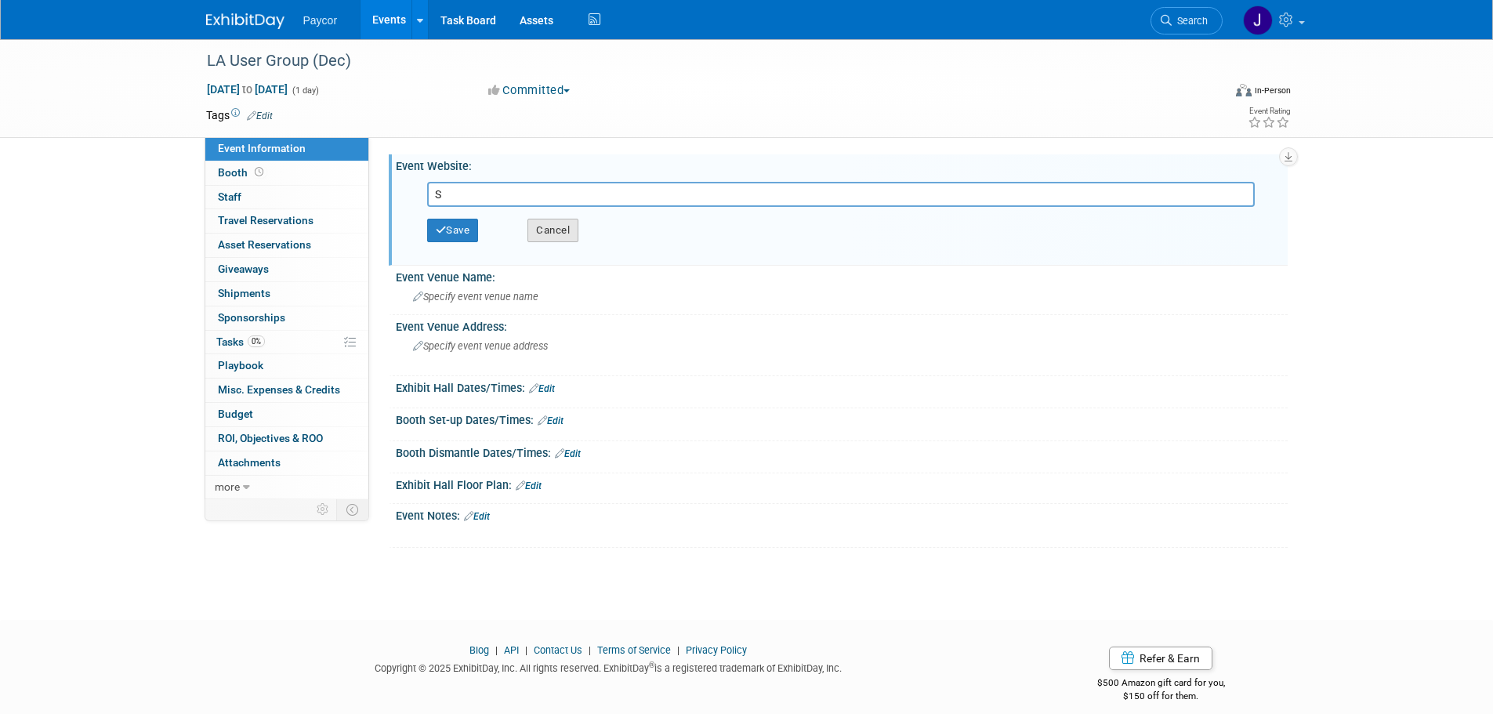
type input "S"
click at [559, 235] on button "Cancel" at bounding box center [552, 231] width 51 height 24
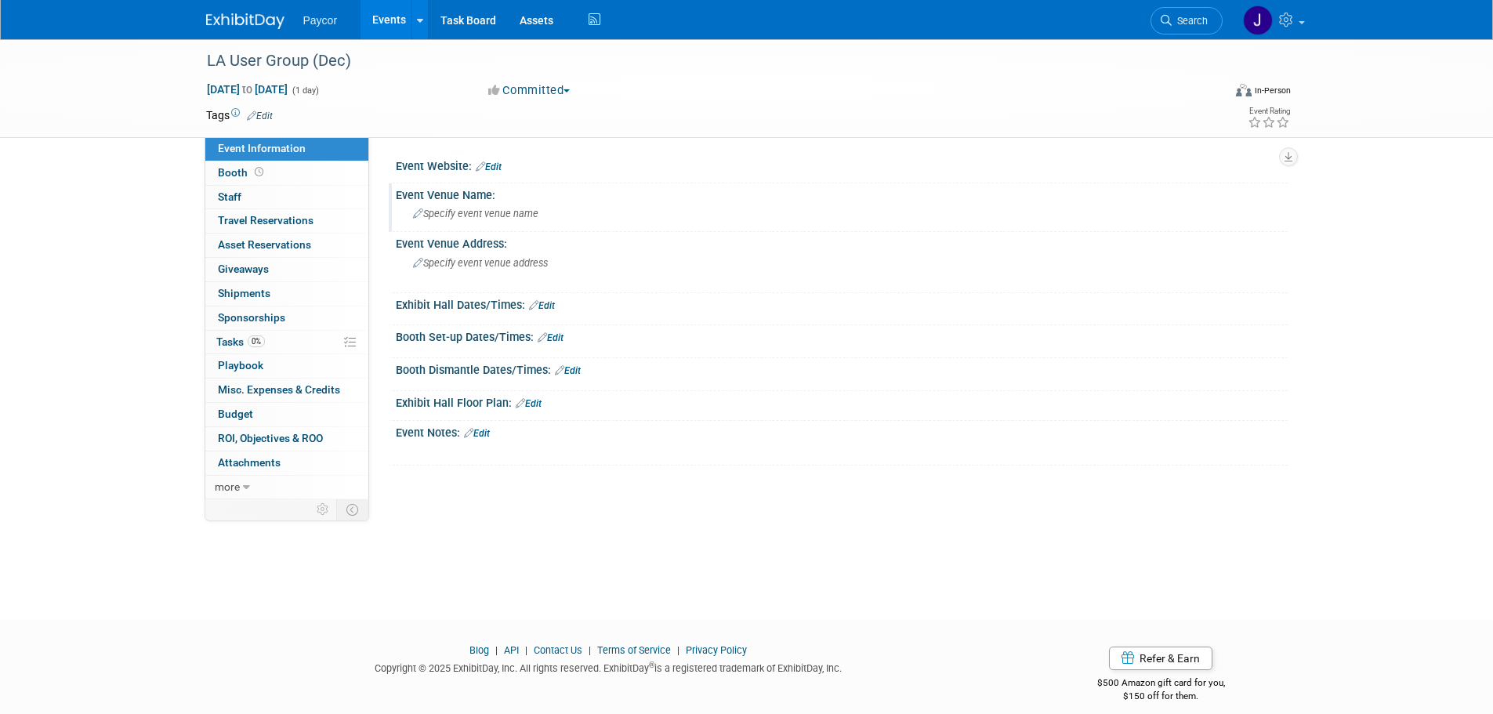
click at [458, 210] on span "Specify event venue name" at bounding box center [475, 214] width 125 height 12
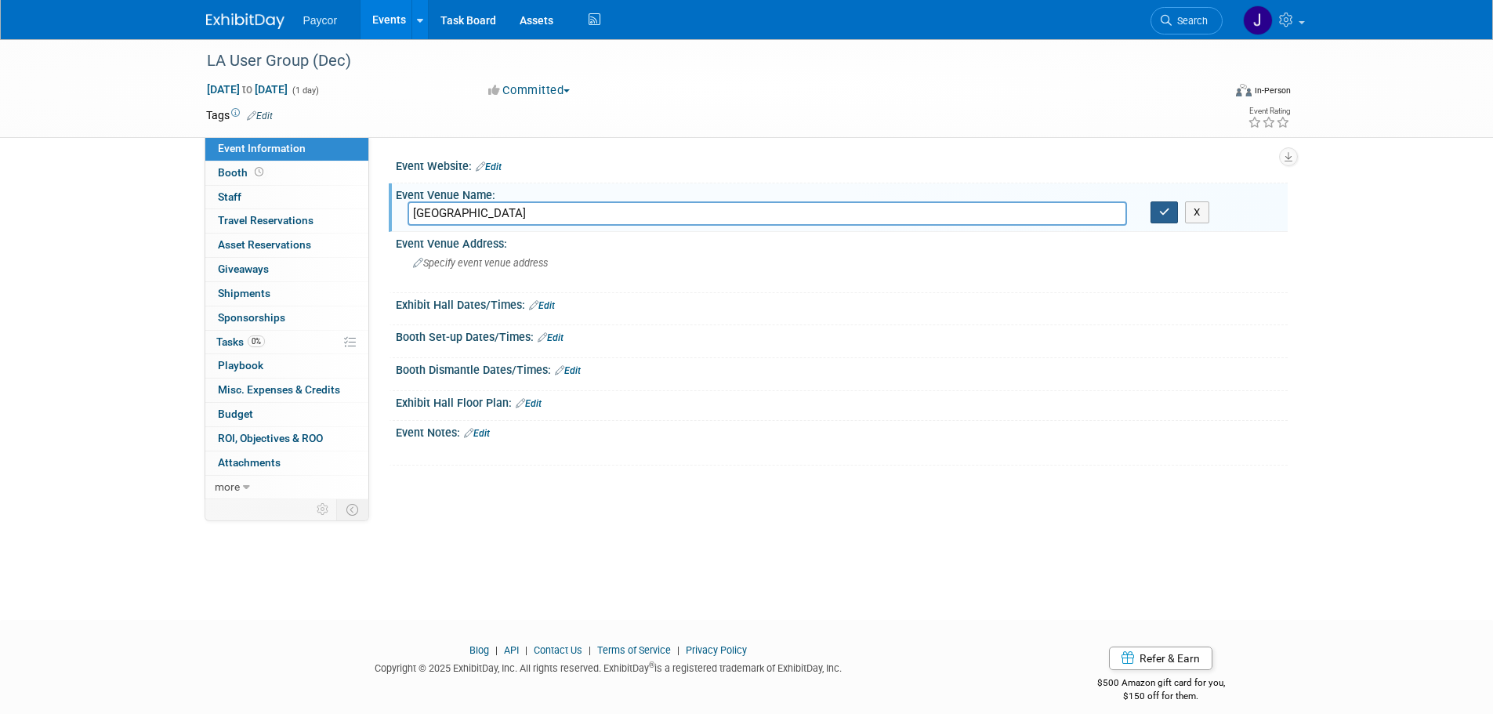
type input "So Fi Stadium"
click at [1168, 211] on icon "button" at bounding box center [1164, 212] width 11 height 10
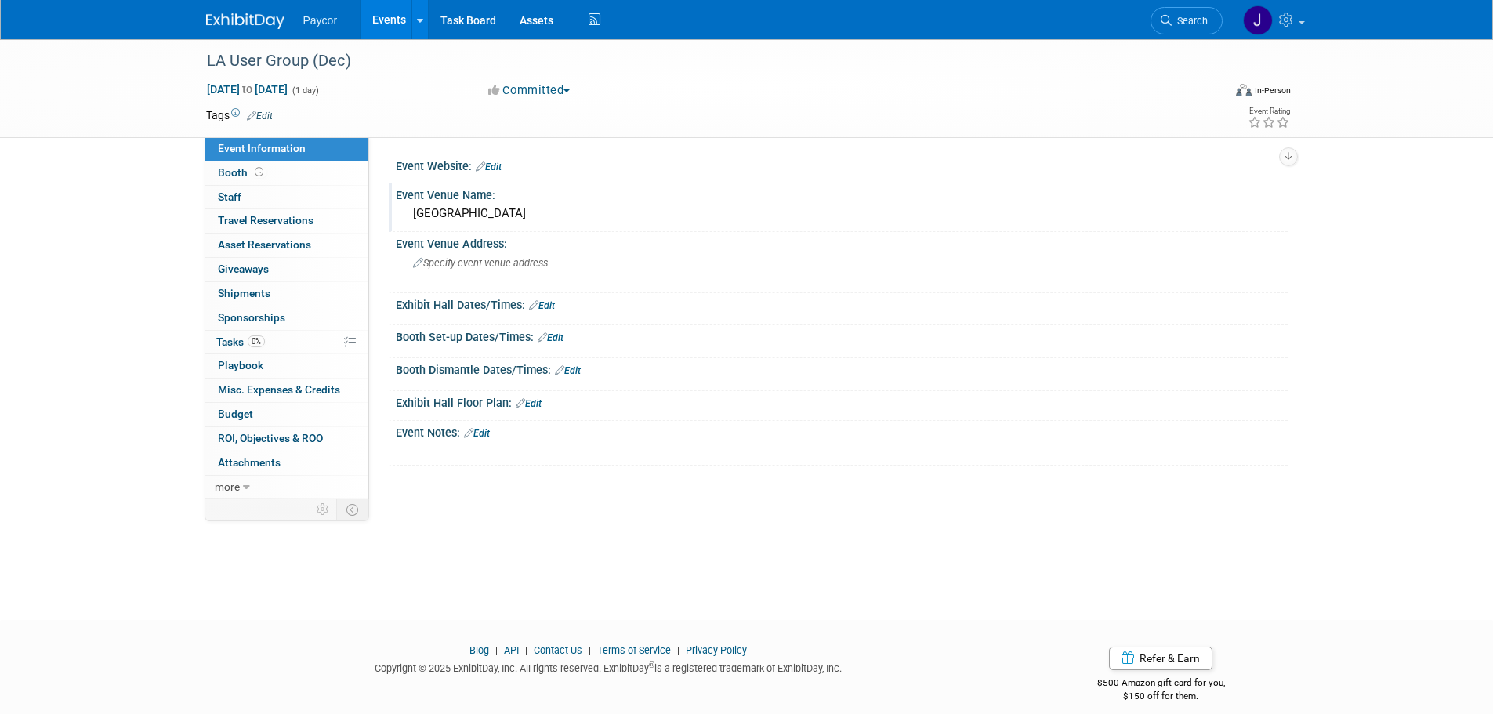
click at [483, 433] on link "Edit" at bounding box center [477, 433] width 26 height 11
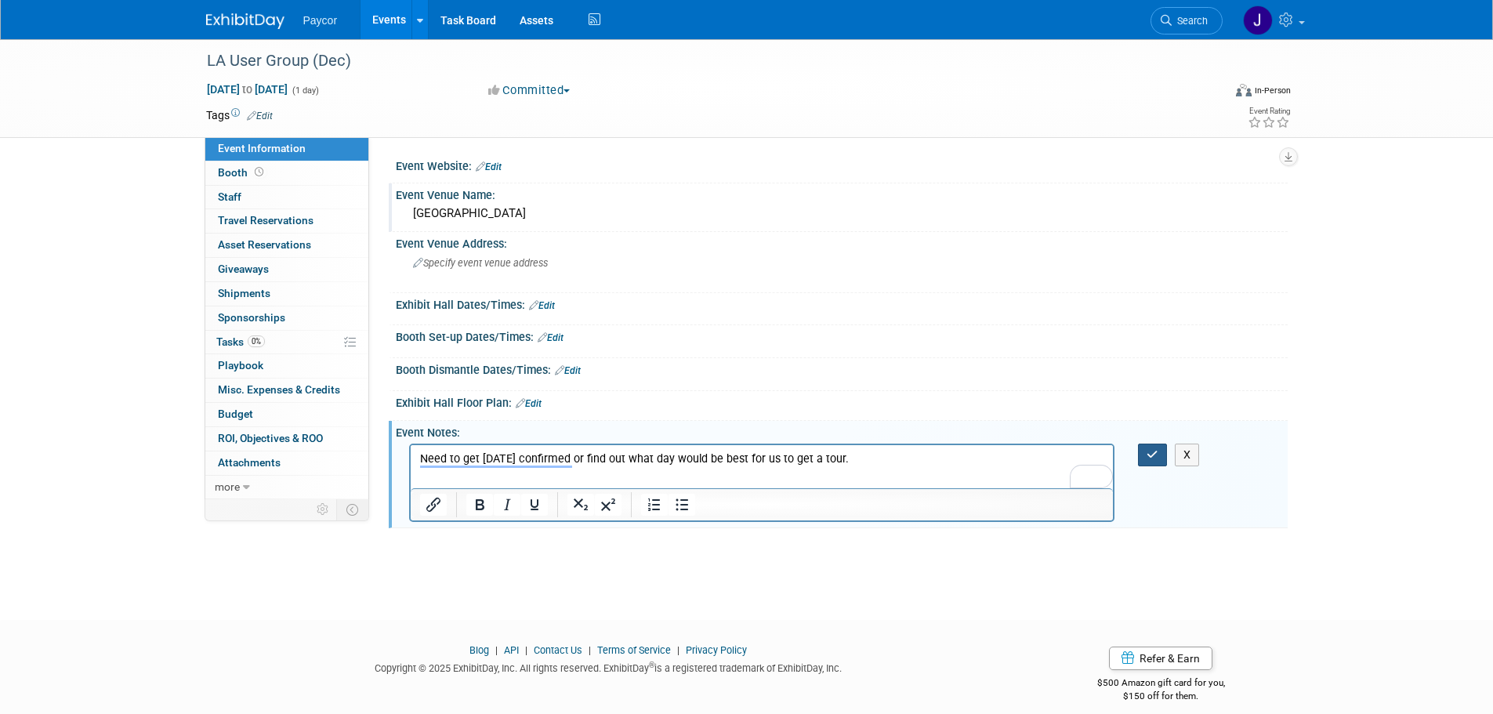
click at [1142, 454] on button "button" at bounding box center [1152, 454] width 29 height 23
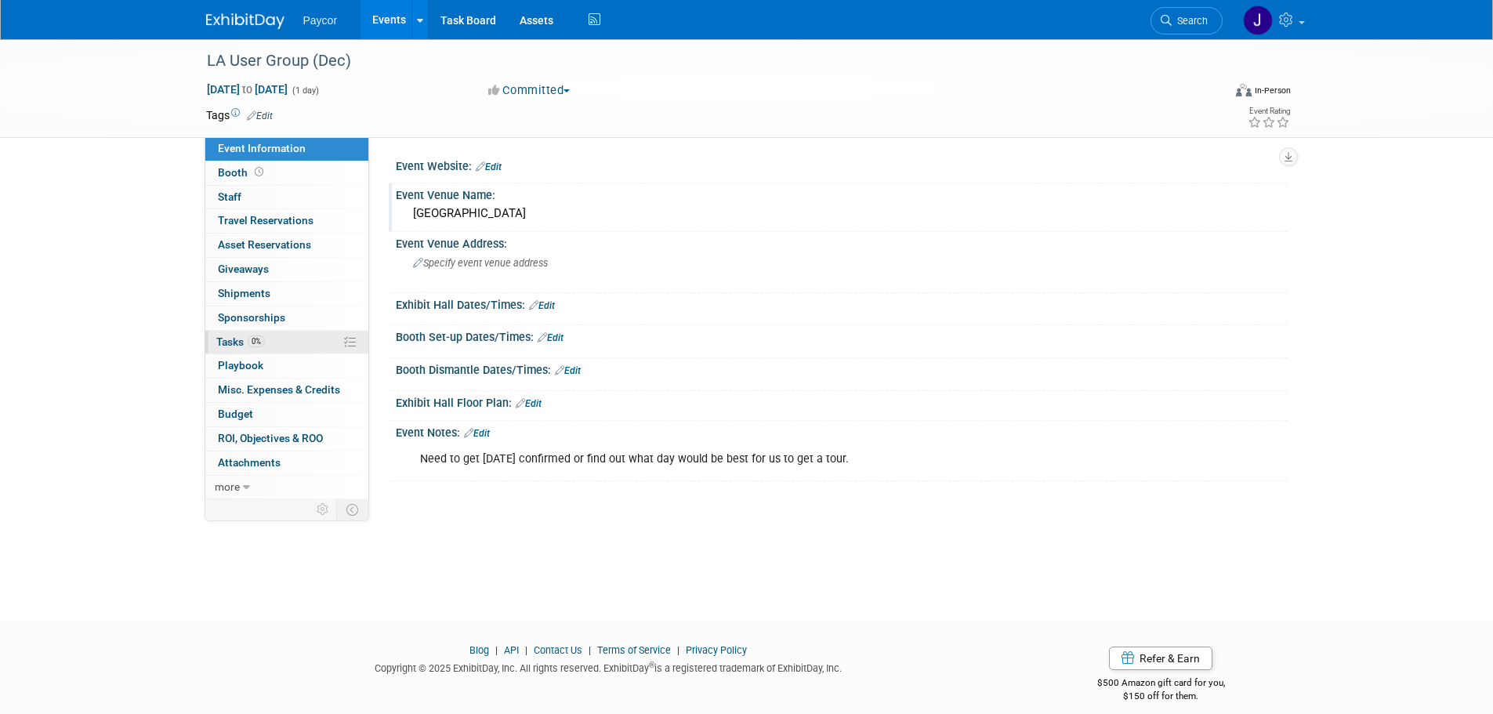
click at [285, 339] on link "0% Tasks 0%" at bounding box center [286, 343] width 163 height 24
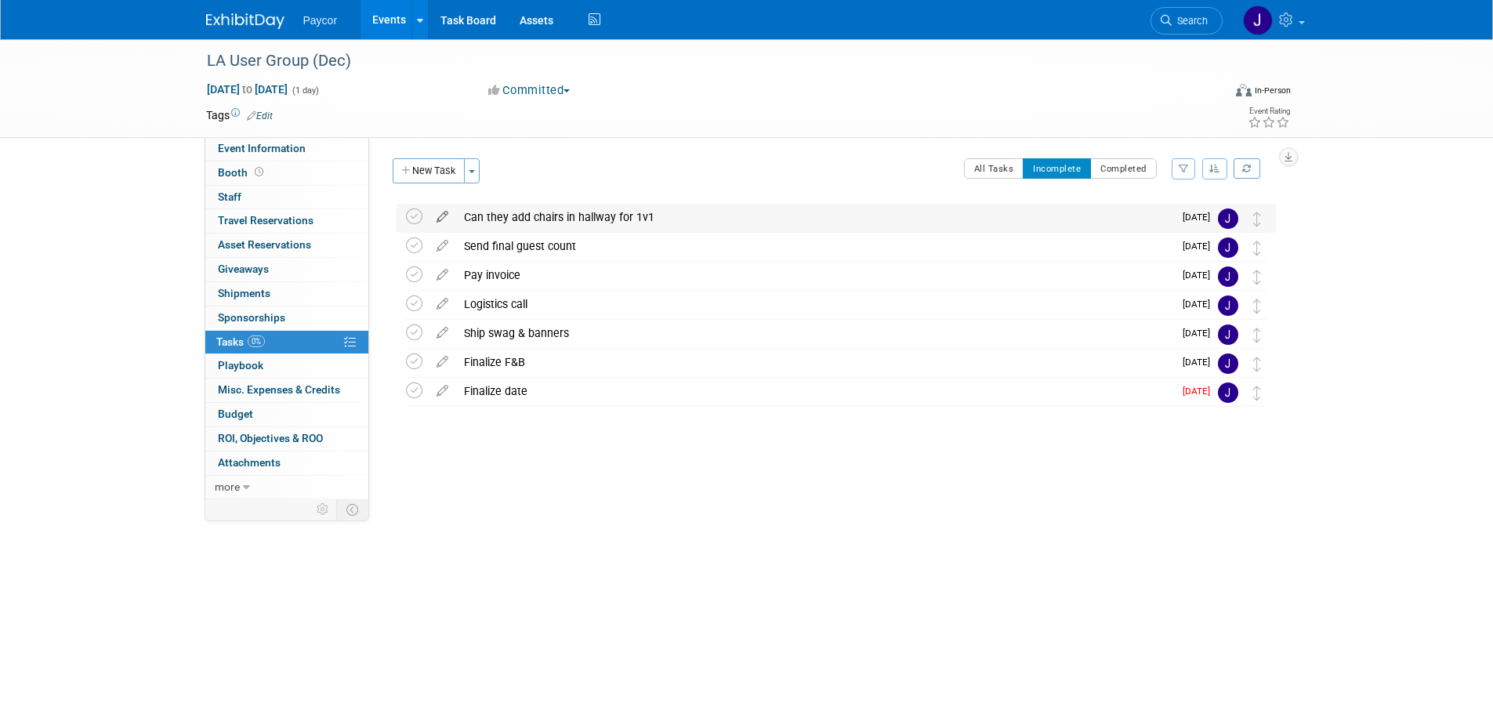
click at [444, 218] on icon at bounding box center [442, 214] width 27 height 20
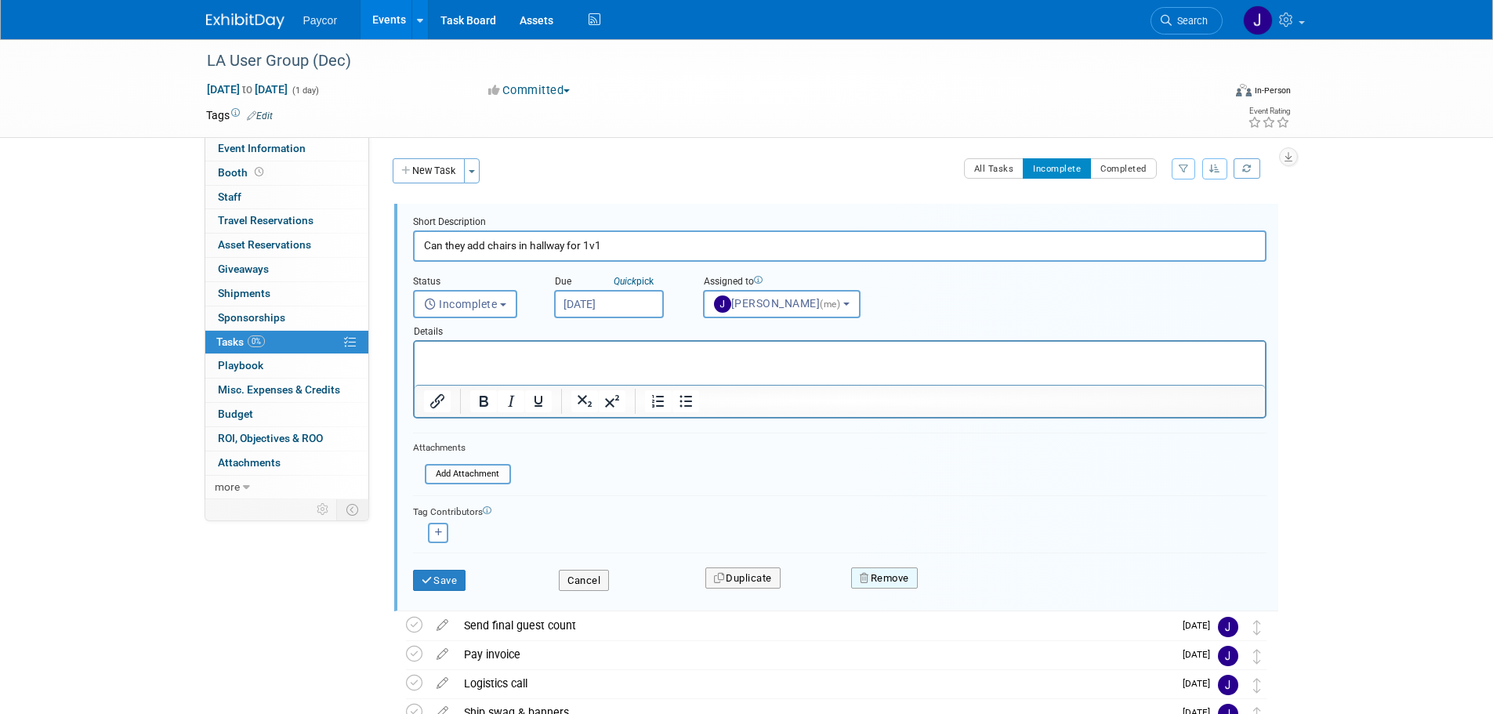
click at [865, 578] on icon "button" at bounding box center [865, 578] width 11 height 10
click at [965, 588] on icon at bounding box center [961, 591] width 9 height 9
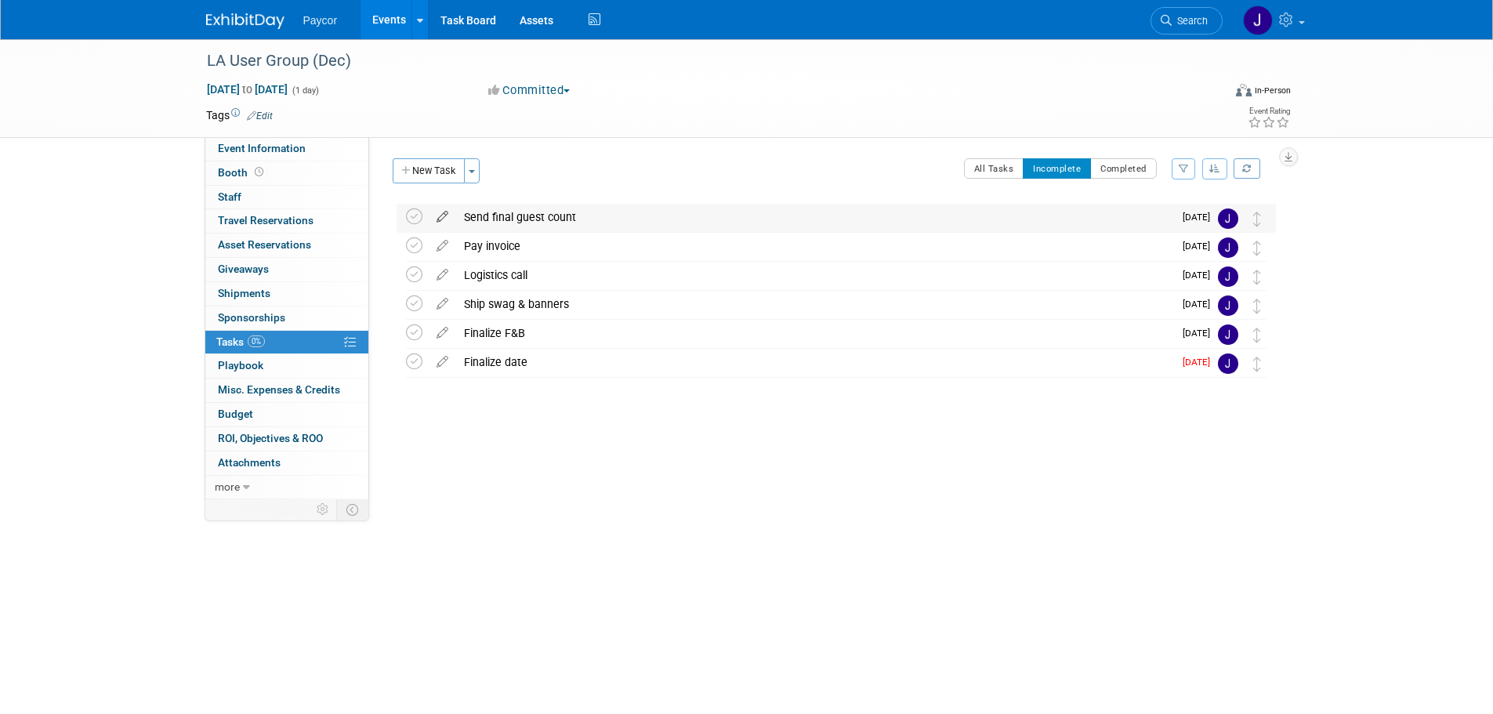
click at [437, 215] on icon at bounding box center [442, 214] width 27 height 20
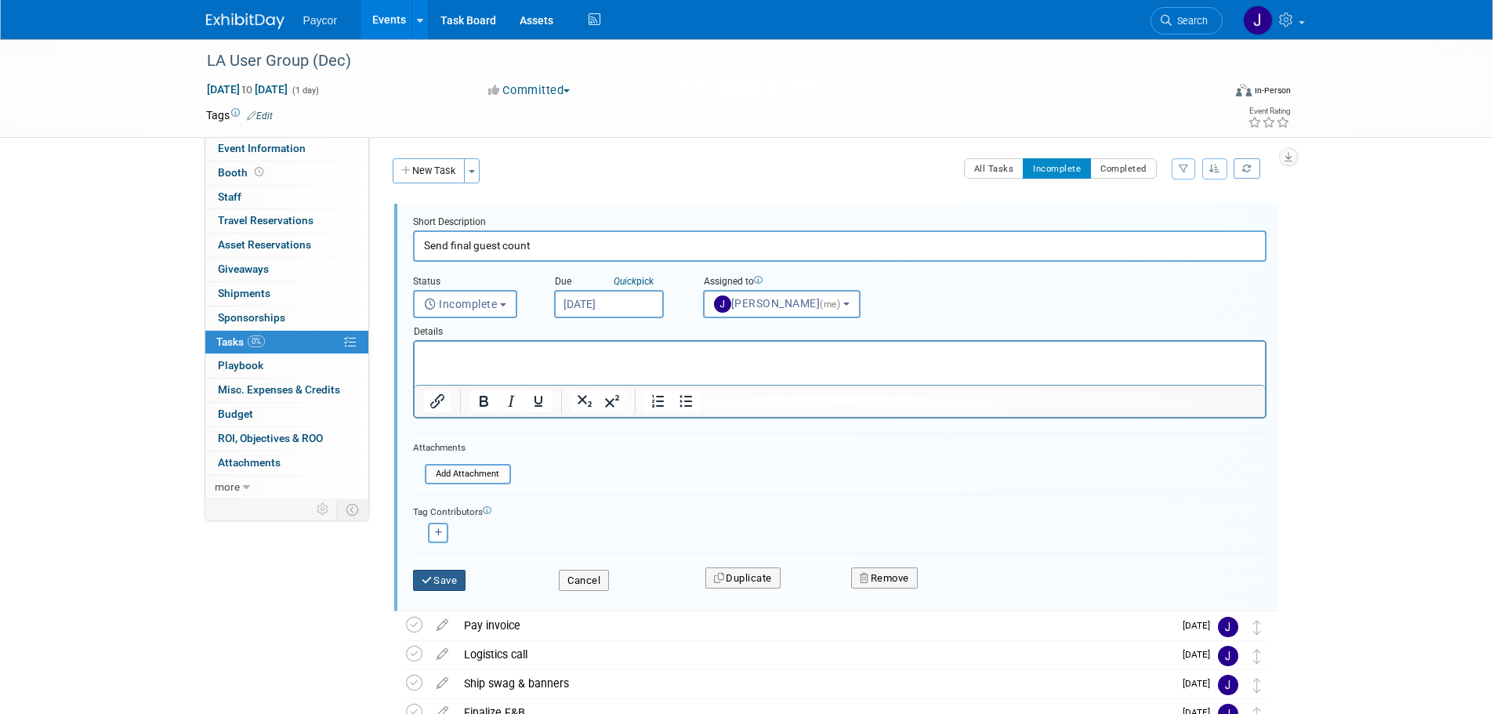
click at [449, 581] on button "Save" at bounding box center [439, 581] width 53 height 22
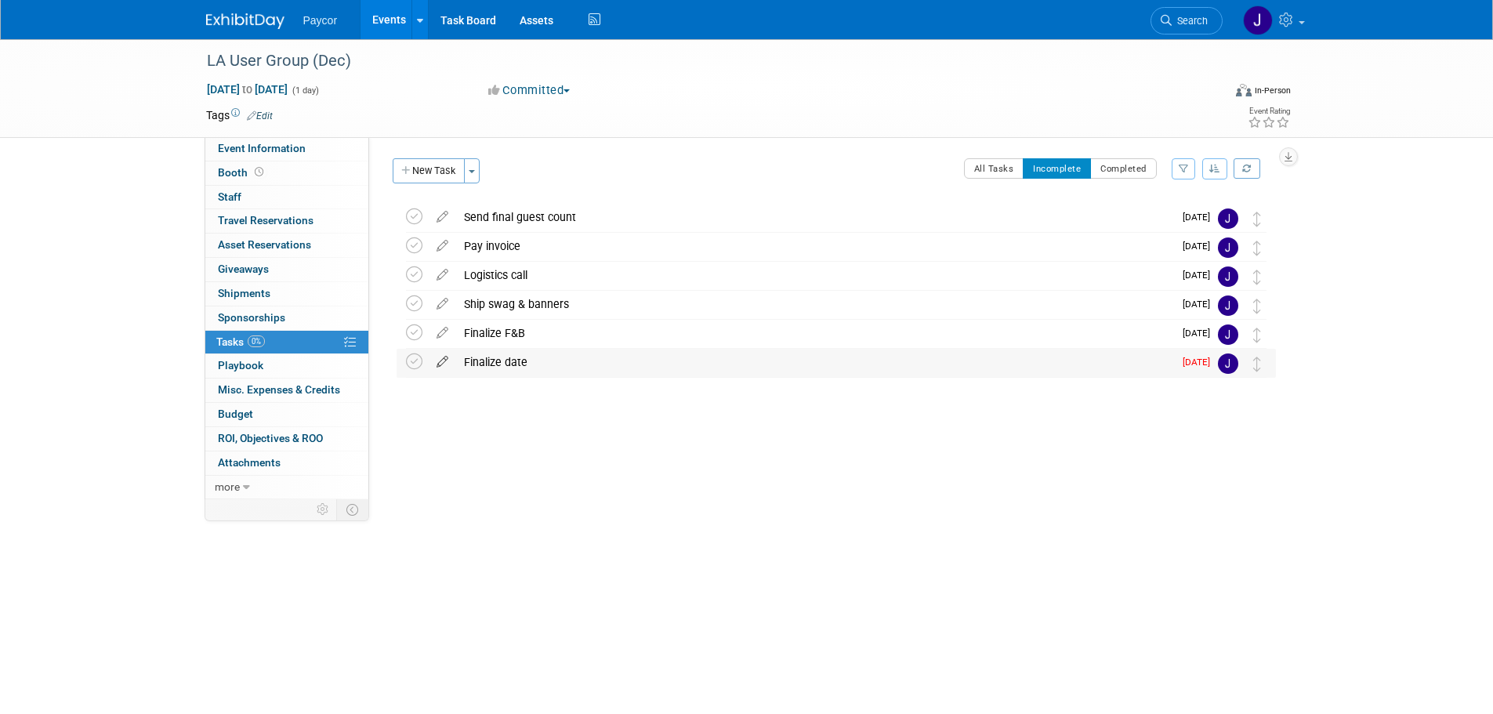
click at [442, 367] on icon at bounding box center [442, 359] width 27 height 20
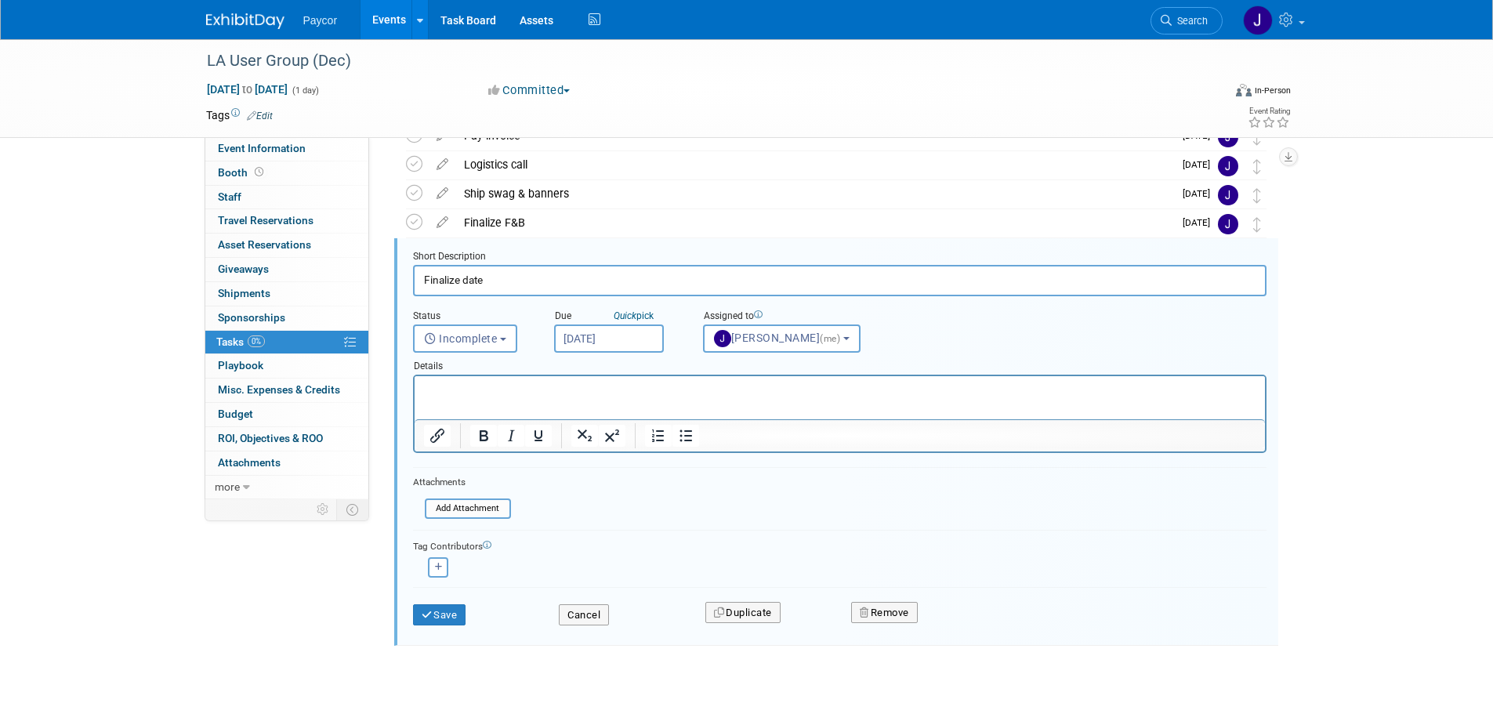
scroll to position [119, 0]
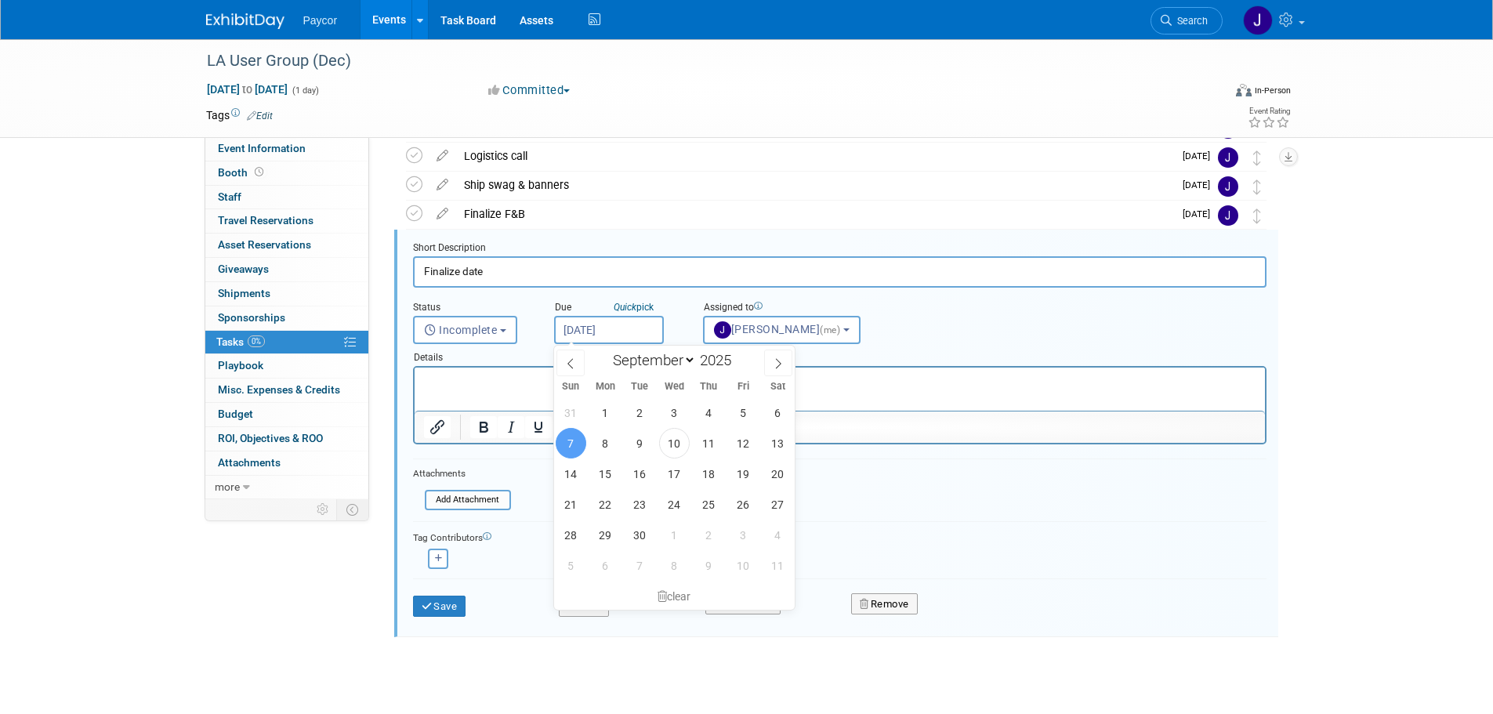
click at [602, 329] on input "Sep 7, 2025" at bounding box center [609, 330] width 110 height 28
click at [739, 473] on span "19" at bounding box center [743, 473] width 31 height 31
type input "Sep 19, 2025"
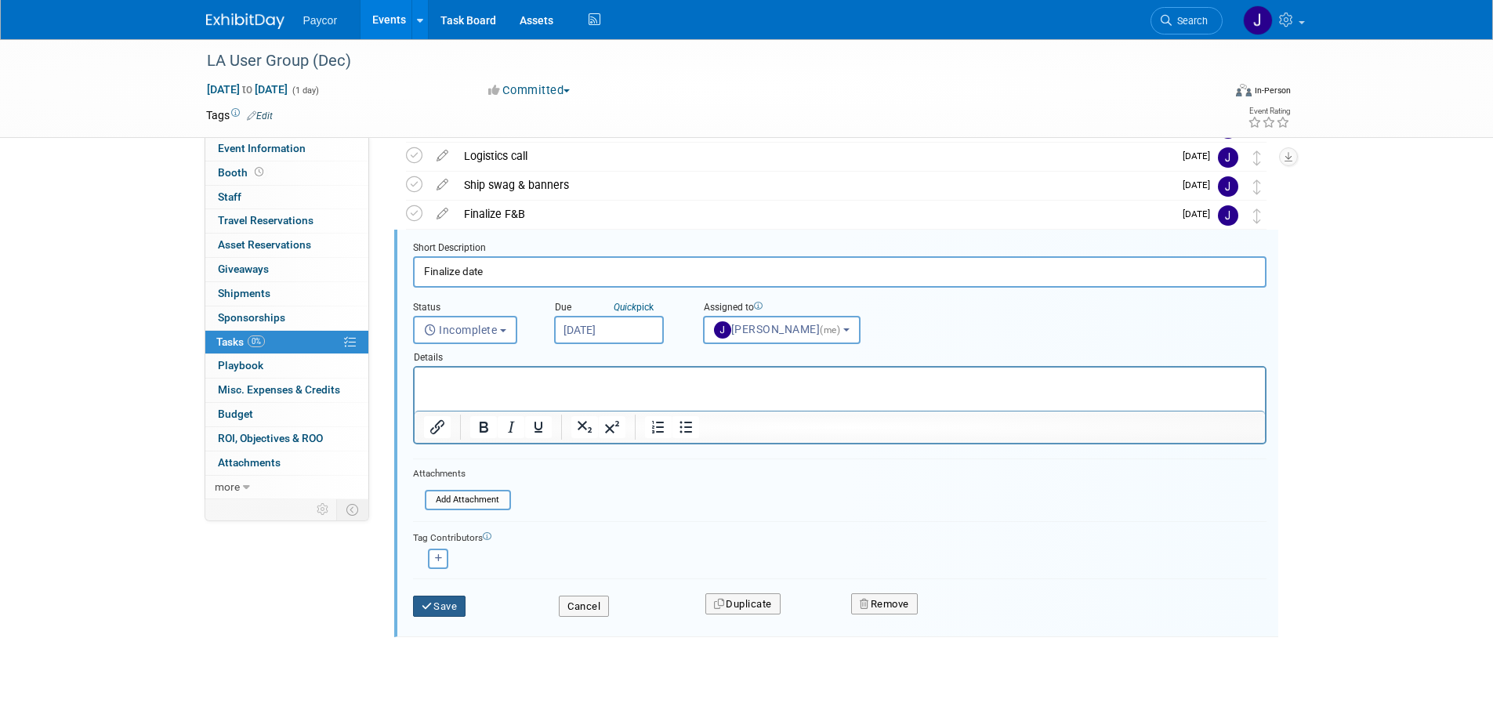
click at [440, 610] on button "Save" at bounding box center [439, 606] width 53 height 22
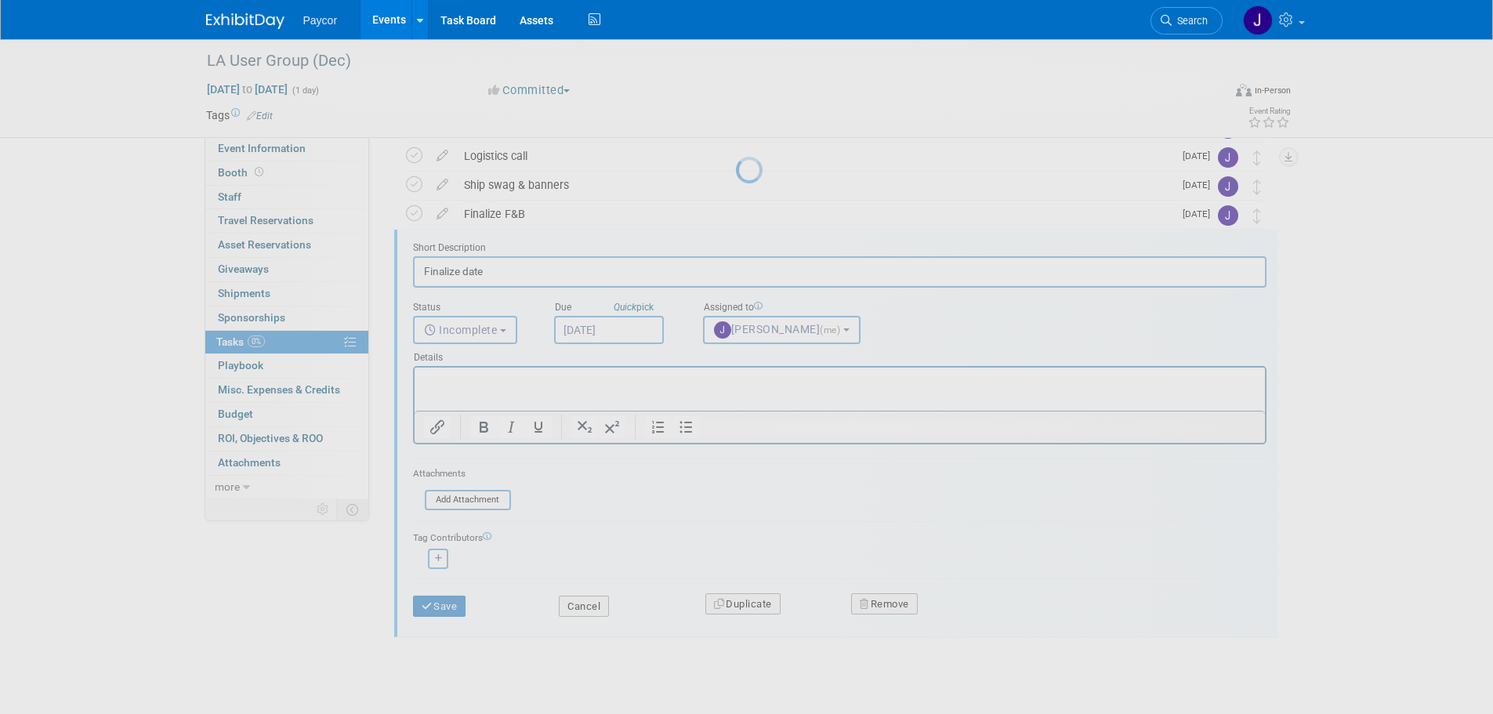
scroll to position [0, 0]
